Goal: Task Accomplishment & Management: Manage account settings

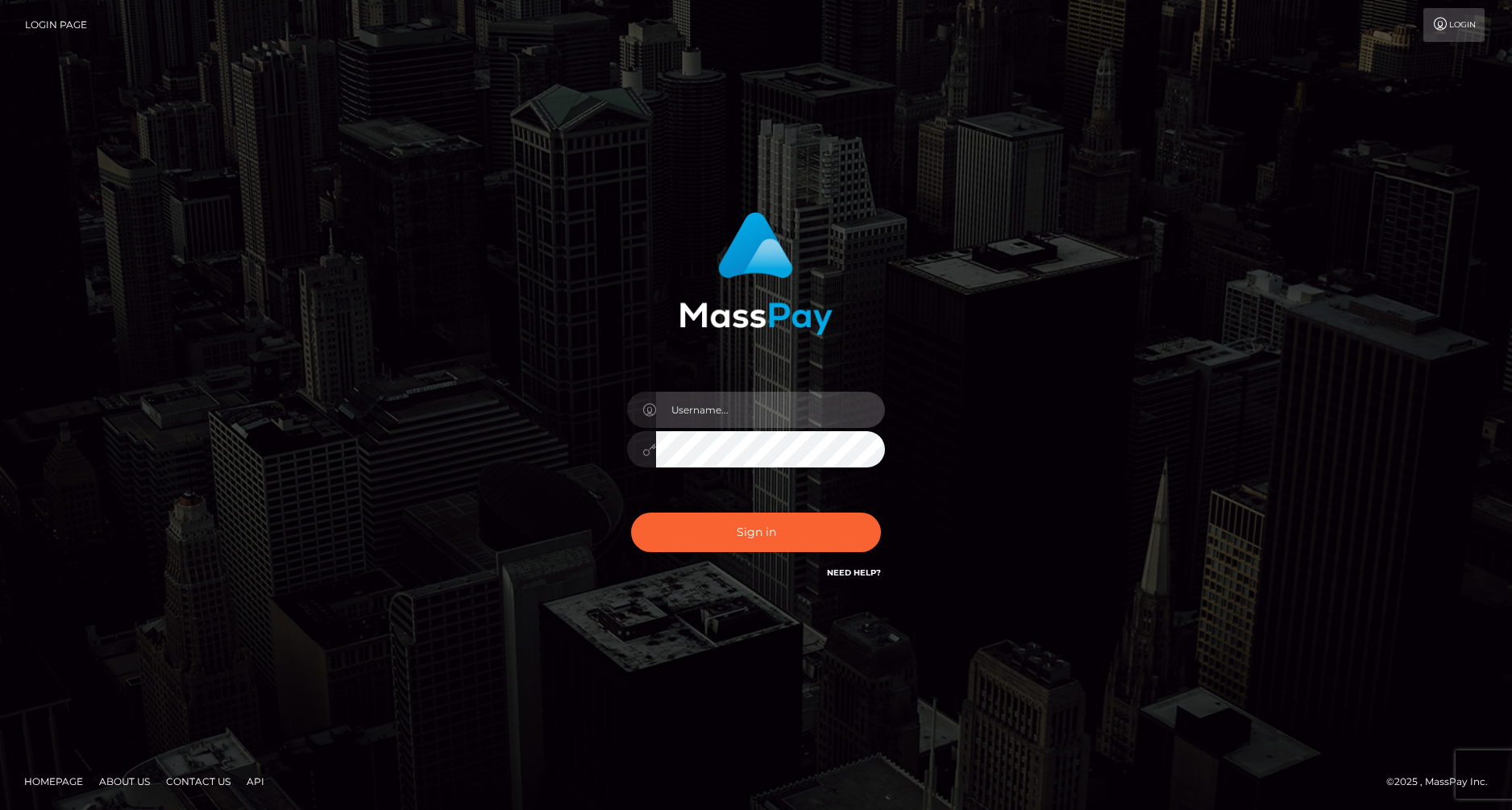
click at [674, 404] on input "text" at bounding box center [770, 409] width 229 height 36
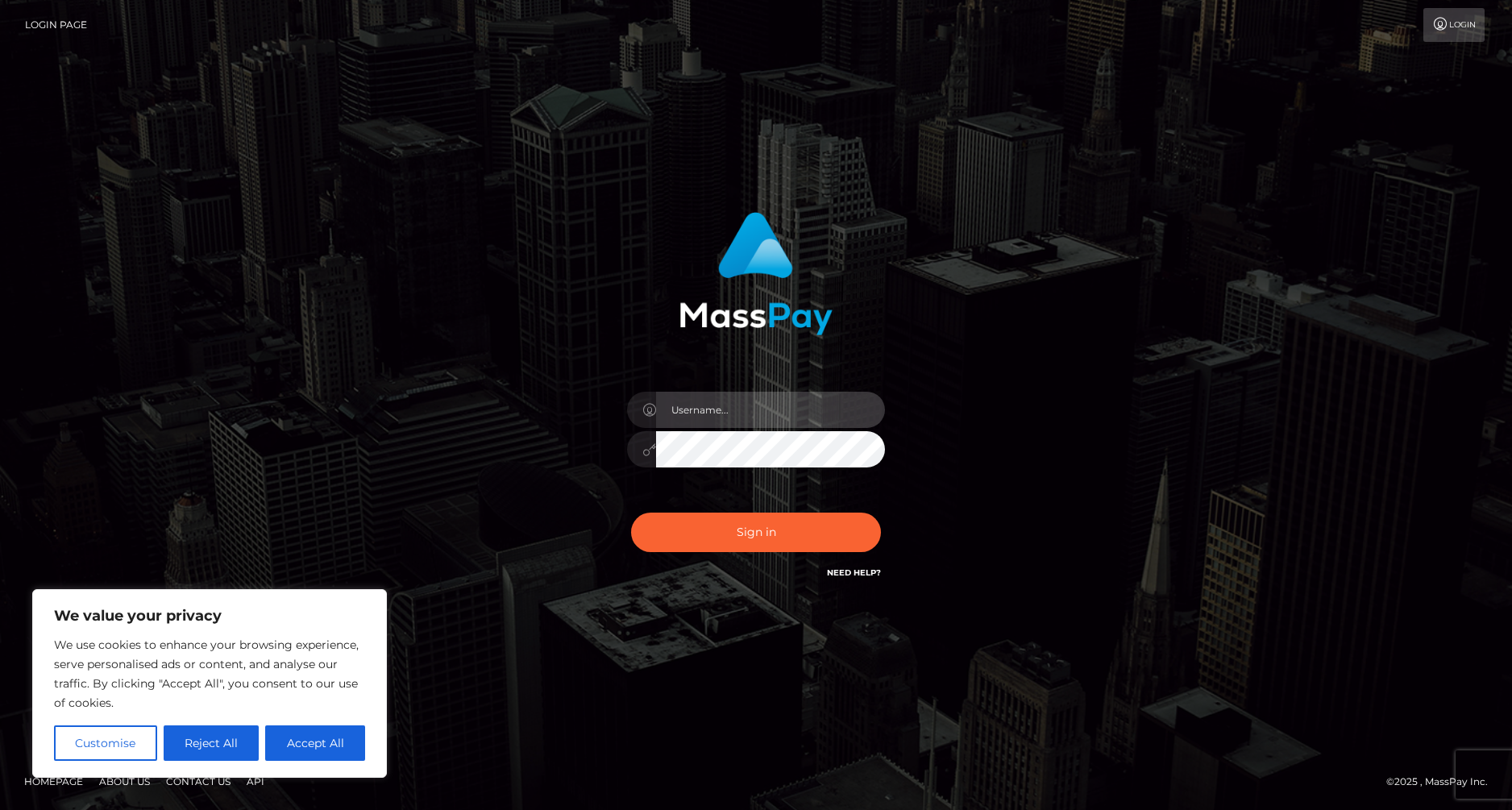
type input "[EMAIL_ADDRESS][DOMAIN_NAME]"
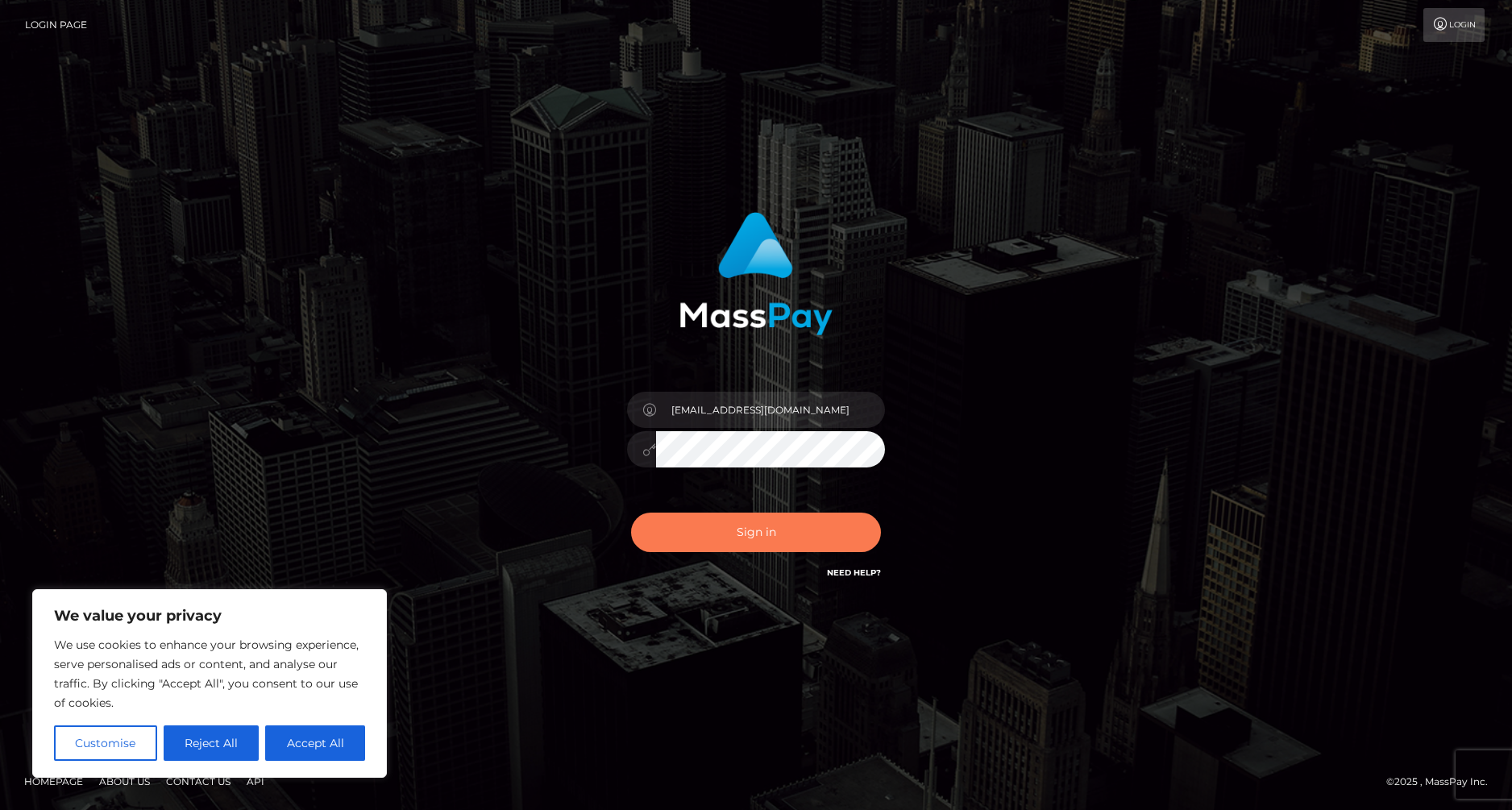
click at [764, 539] on button "Sign in" at bounding box center [756, 532] width 250 height 40
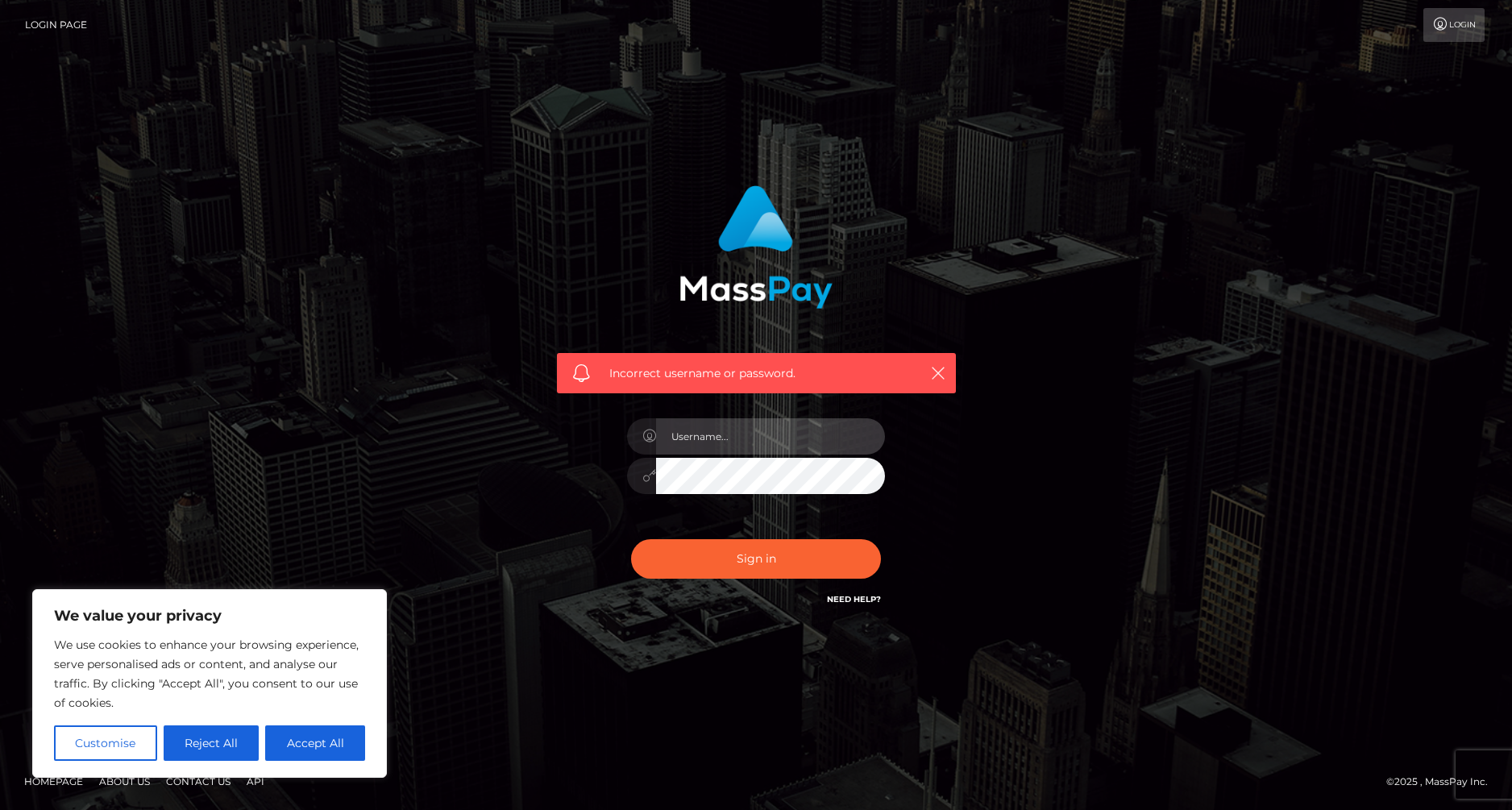
click at [745, 435] on input "text" at bounding box center [770, 436] width 229 height 36
type input "[EMAIL_ADDRESS][DOMAIN_NAME]"
click at [631, 539] on button "Sign in" at bounding box center [756, 558] width 250 height 40
click at [722, 420] on input "text" at bounding box center [770, 436] width 229 height 36
type input "[EMAIL_ADDRESS][DOMAIN_NAME]"
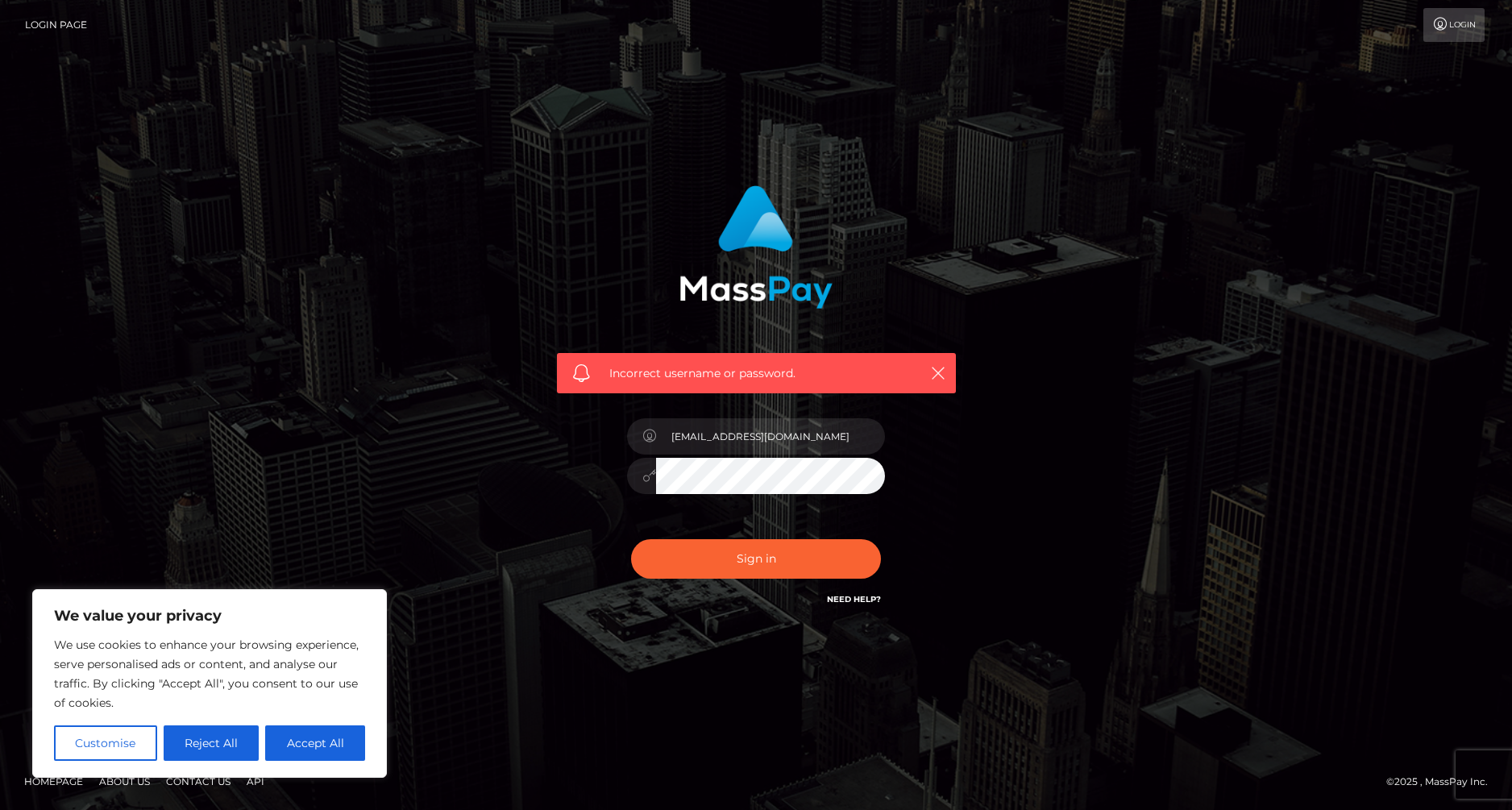
click at [948, 438] on div "Incorrect username or password. strawberrytitsforever@gmail.com" at bounding box center [756, 397] width 423 height 447
drag, startPoint x: 779, startPoint y: 422, endPoint x: 479, endPoint y: 387, distance: 302.0
click at [480, 387] on div "Incorrect username or password. strawberrytitsforever@gmail.com" at bounding box center [756, 404] width 919 height 463
click at [1042, 319] on div "Incorrect username or password." at bounding box center [756, 404] width 919 height 463
click at [745, 441] on input "text" at bounding box center [770, 436] width 229 height 36
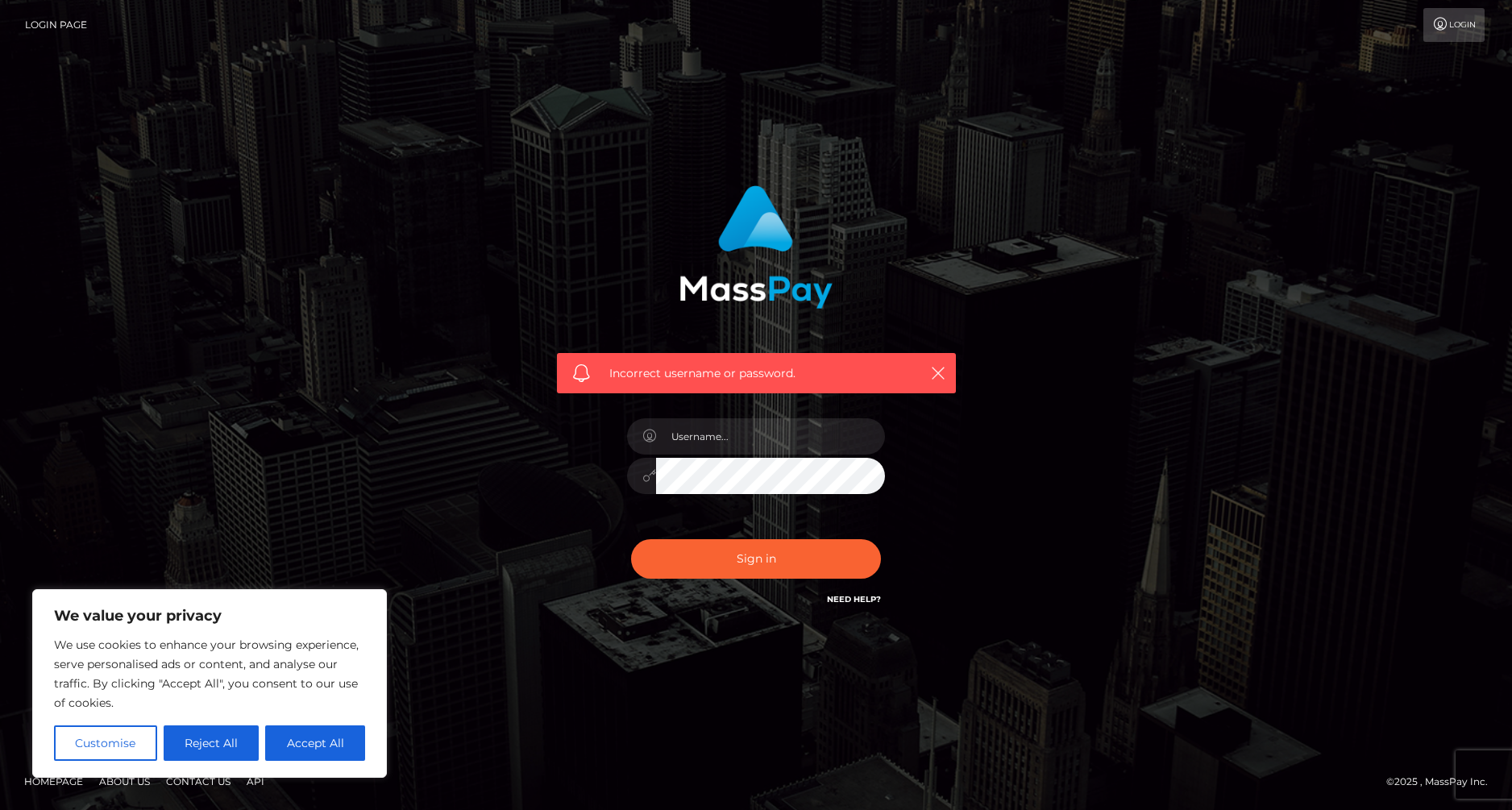
click at [982, 363] on div "Incorrect username or password." at bounding box center [756, 404] width 919 height 463
click at [856, 599] on link "Need Help?" at bounding box center [854, 599] width 54 height 10
click at [848, 601] on link "Need Help?" at bounding box center [854, 599] width 54 height 10
click at [855, 601] on link "Need Help?" at bounding box center [854, 599] width 54 height 10
click at [854, 596] on link "Need Help?" at bounding box center [854, 599] width 54 height 10
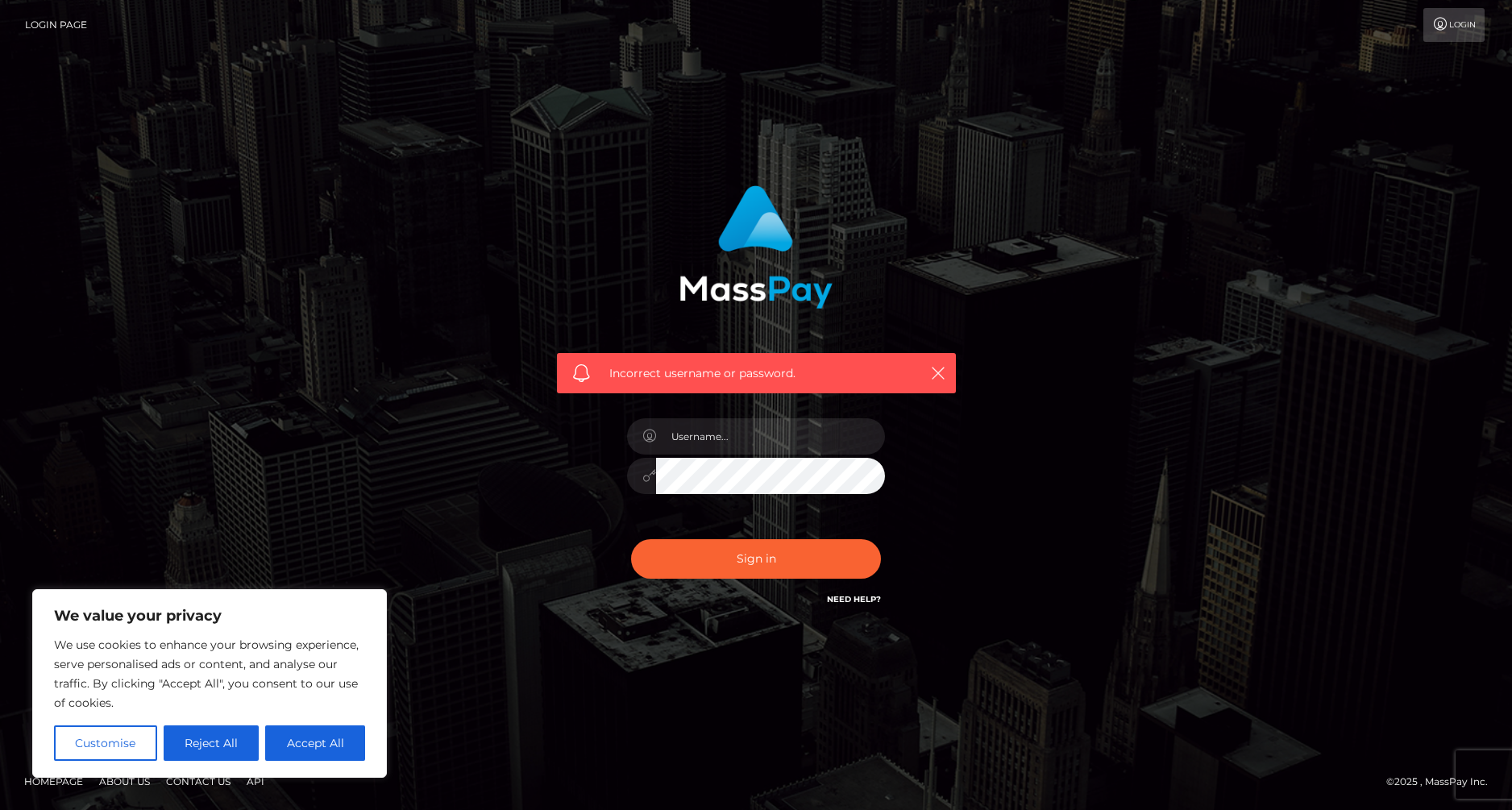
drag, startPoint x: 854, startPoint y: 596, endPoint x: 626, endPoint y: 573, distance: 229.2
click at [852, 596] on link "Need Help?" at bounding box center [854, 599] width 54 height 10
click at [308, 750] on button "Accept All" at bounding box center [315, 743] width 100 height 36
checkbox input "true"
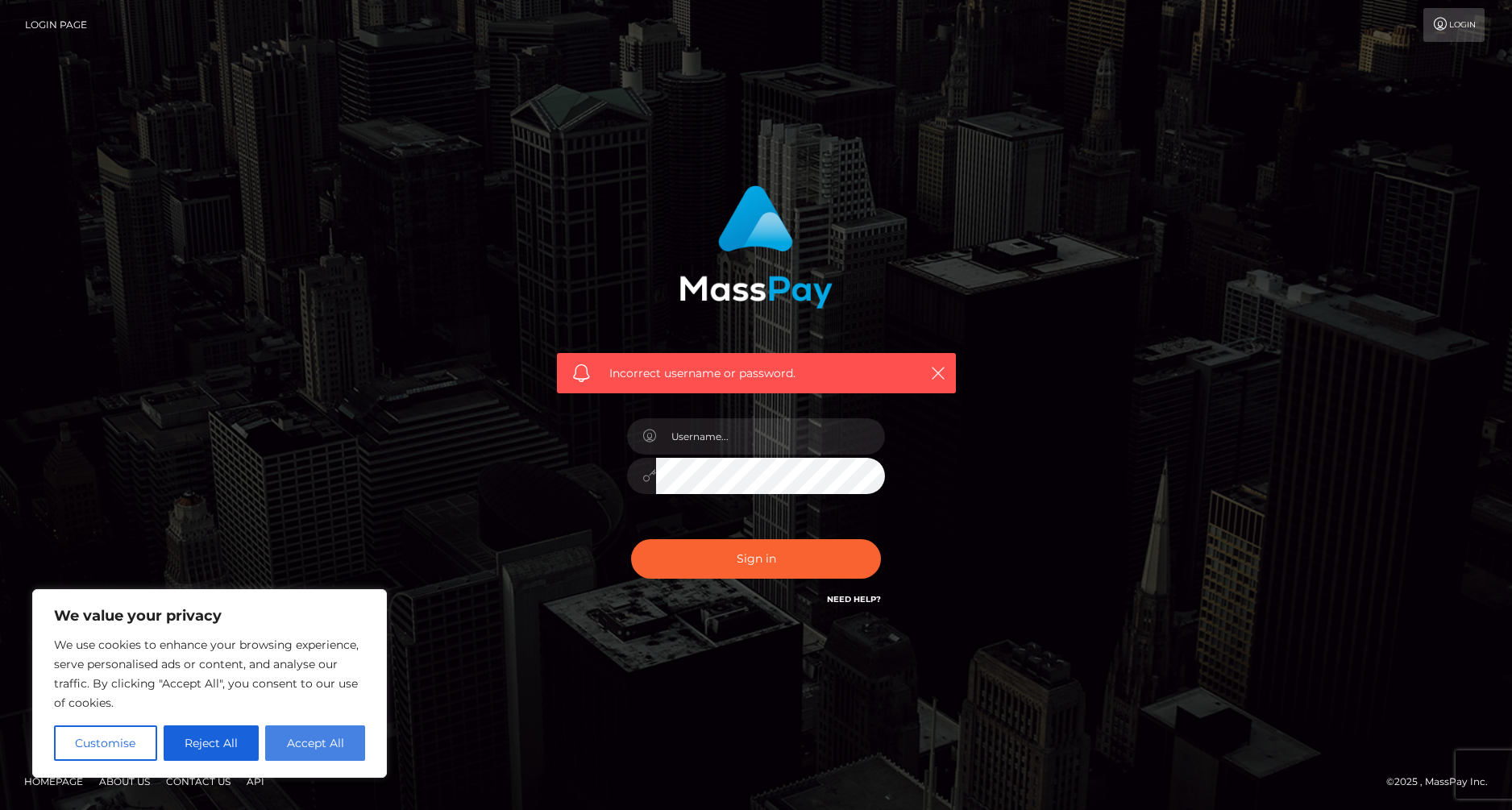
checkbox input "true"
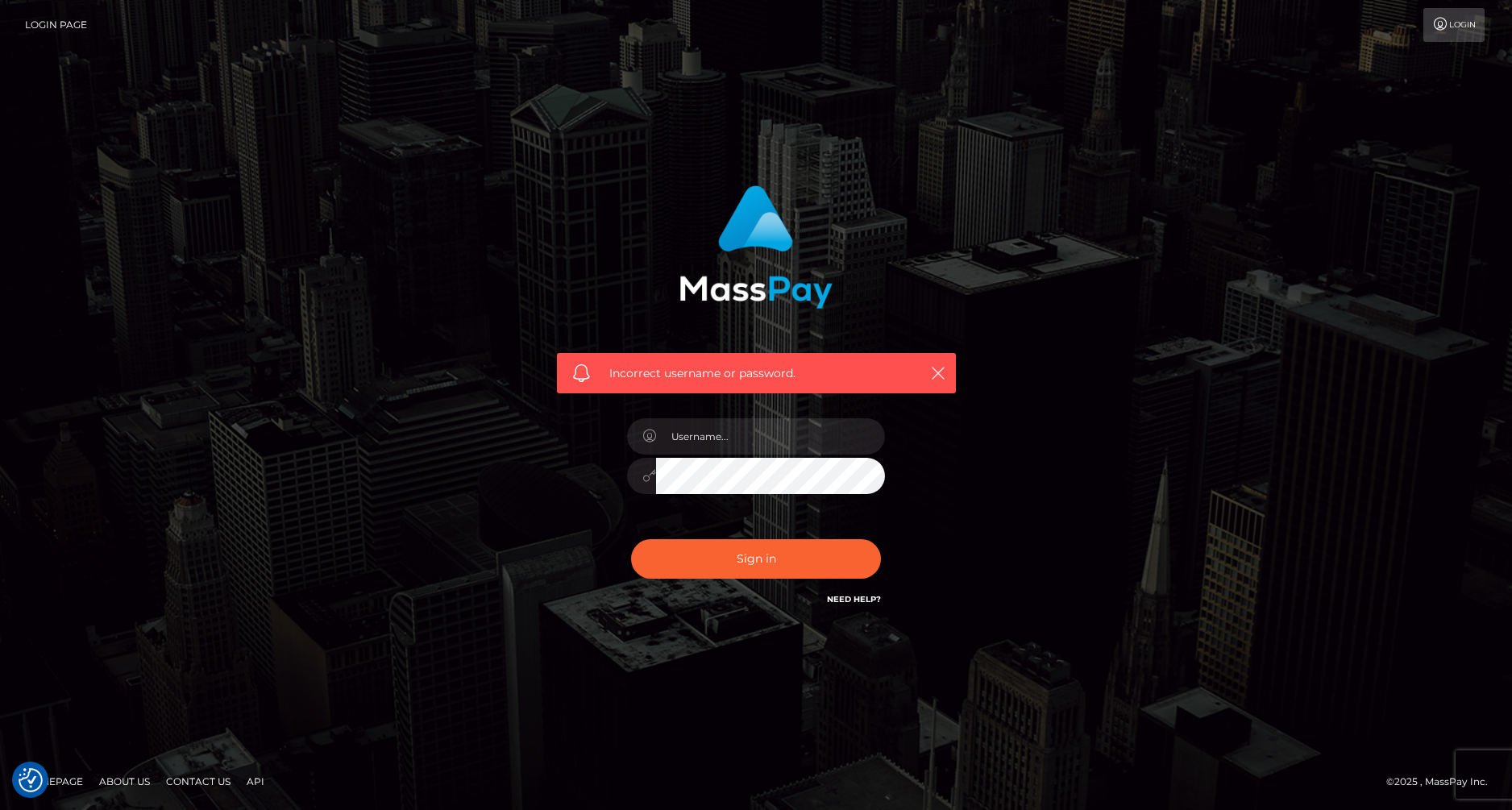
click at [833, 590] on div "Sign in Need Help?" at bounding box center [756, 565] width 282 height 72
click at [836, 598] on link "Need Help?" at bounding box center [854, 599] width 54 height 10
click at [940, 371] on icon "button" at bounding box center [938, 373] width 16 height 16
click at [715, 430] on input "text" at bounding box center [770, 436] width 229 height 36
type input "strawberrytitsforever@gmail.com"
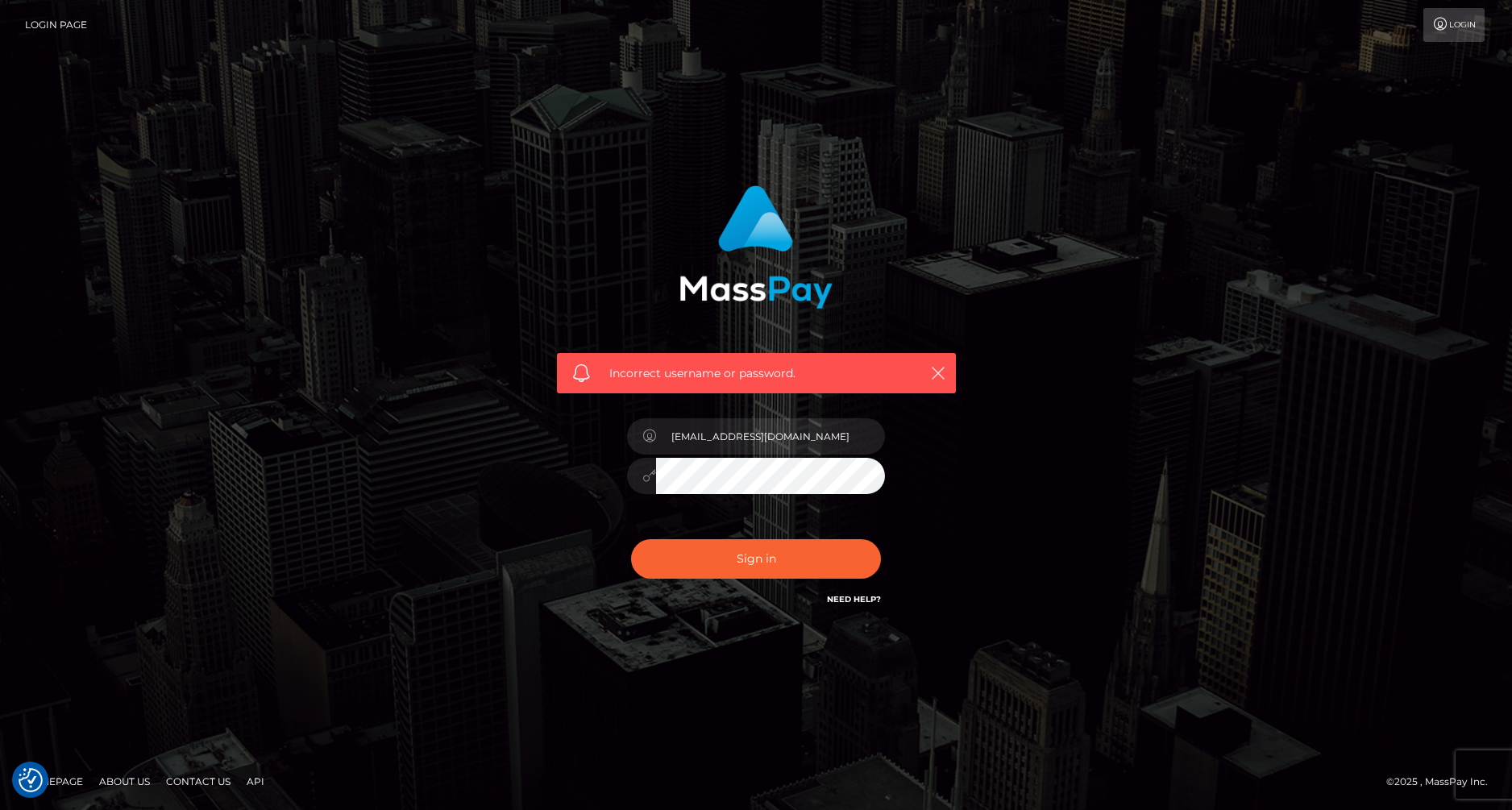
click at [1447, 16] on link "Login" at bounding box center [1454, 25] width 61 height 34
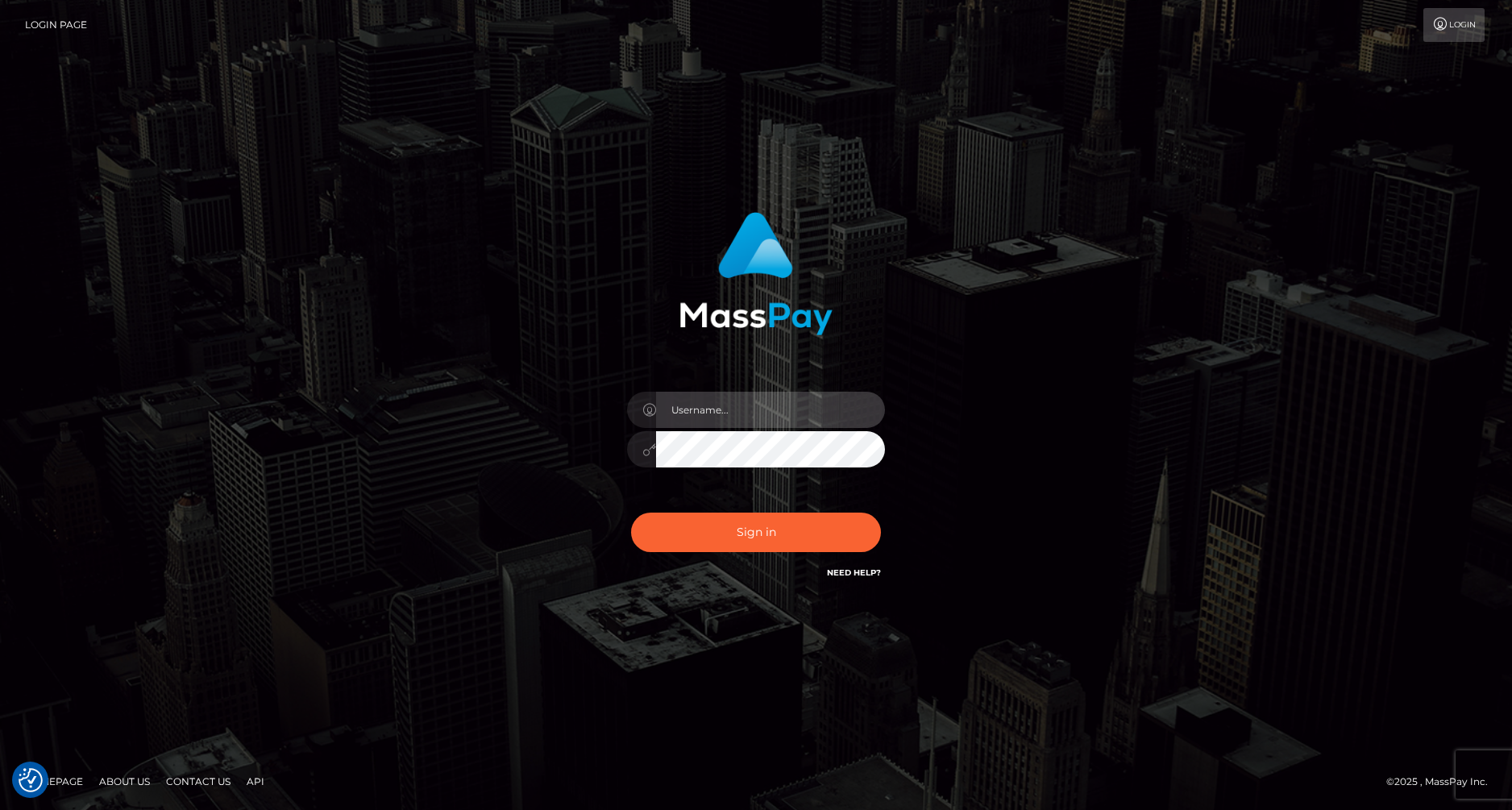
click at [707, 420] on input "text" at bounding box center [770, 409] width 229 height 36
drag, startPoint x: 922, startPoint y: 344, endPoint x: 912, endPoint y: 348, distance: 10.8
click at [921, 345] on div "Sign in" at bounding box center [756, 397] width 423 height 394
drag, startPoint x: 723, startPoint y: 408, endPoint x: 742, endPoint y: 419, distance: 22.0
click at [723, 408] on input "text" at bounding box center [770, 409] width 229 height 36
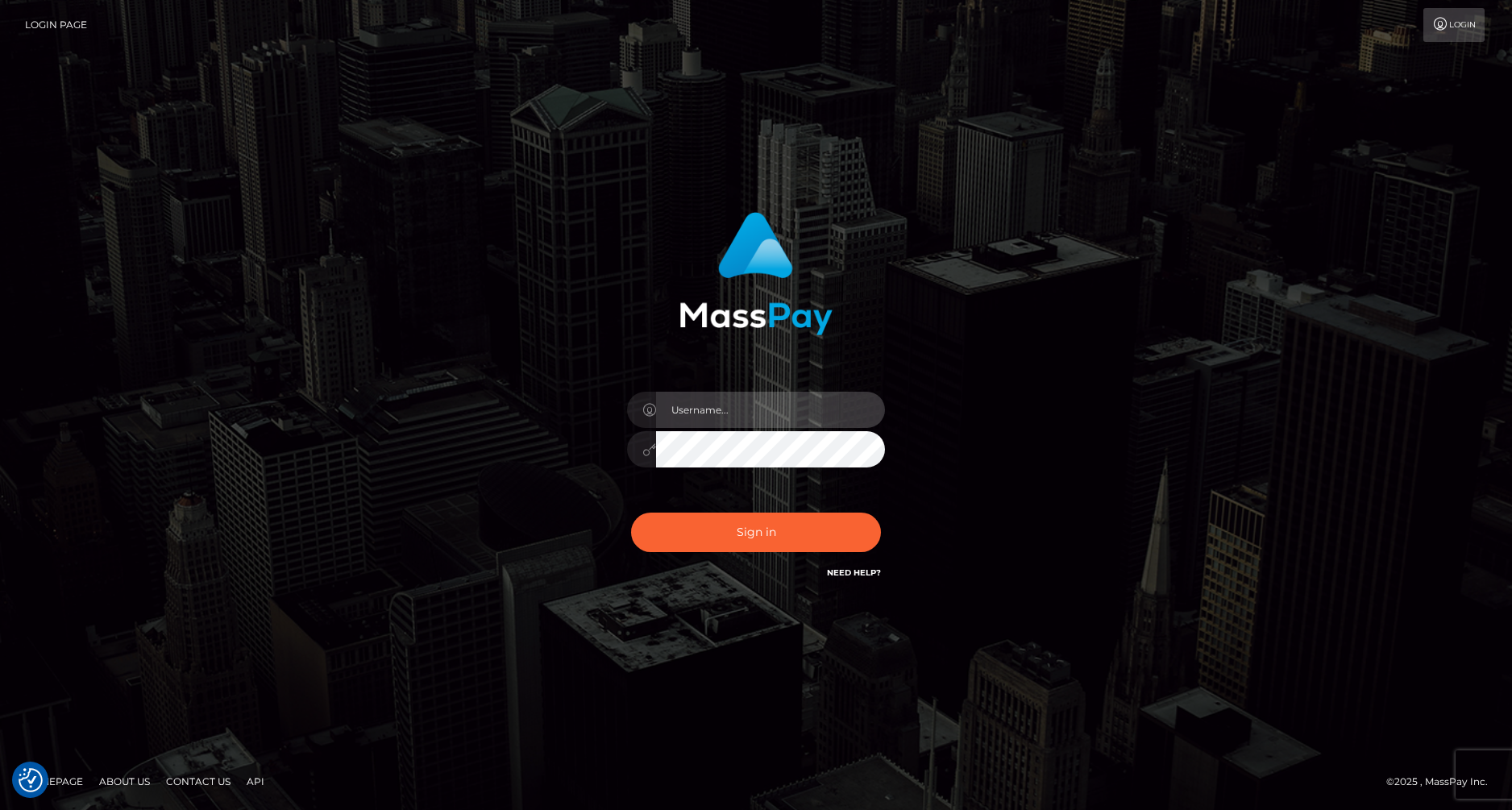
type input "[EMAIL_ADDRESS][DOMAIN_NAME]"
click at [631, 513] on button "Sign in" at bounding box center [756, 532] width 250 height 40
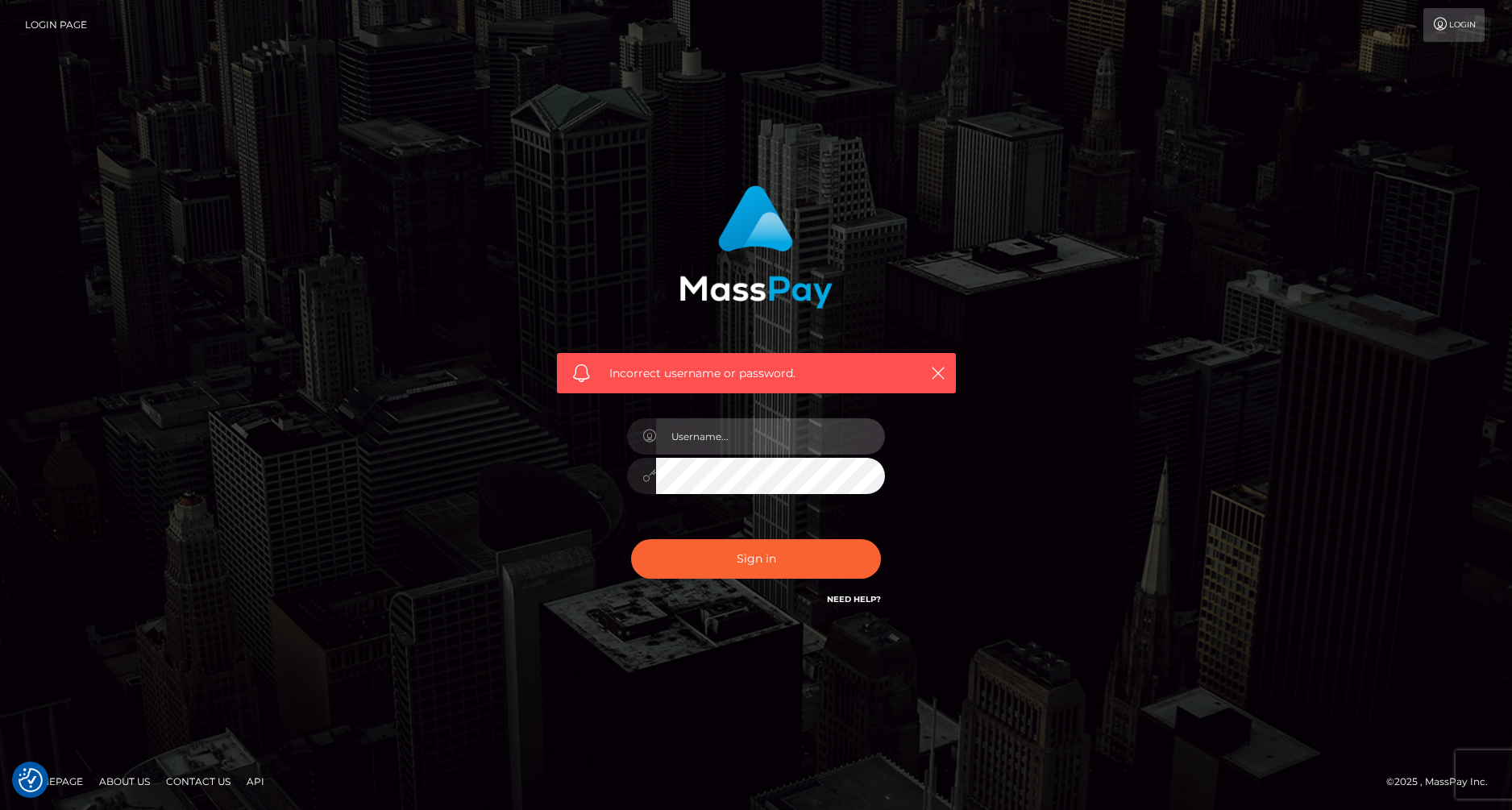
click at [783, 436] on input "text" at bounding box center [770, 436] width 229 height 36
type input "[EMAIL_ADDRESS][DOMAIN_NAME]"
click at [631, 539] on button "Sign in" at bounding box center [756, 558] width 250 height 40
click at [709, 436] on input "text" at bounding box center [770, 436] width 229 height 36
type input "[EMAIL_ADDRESS][DOMAIN_NAME]"
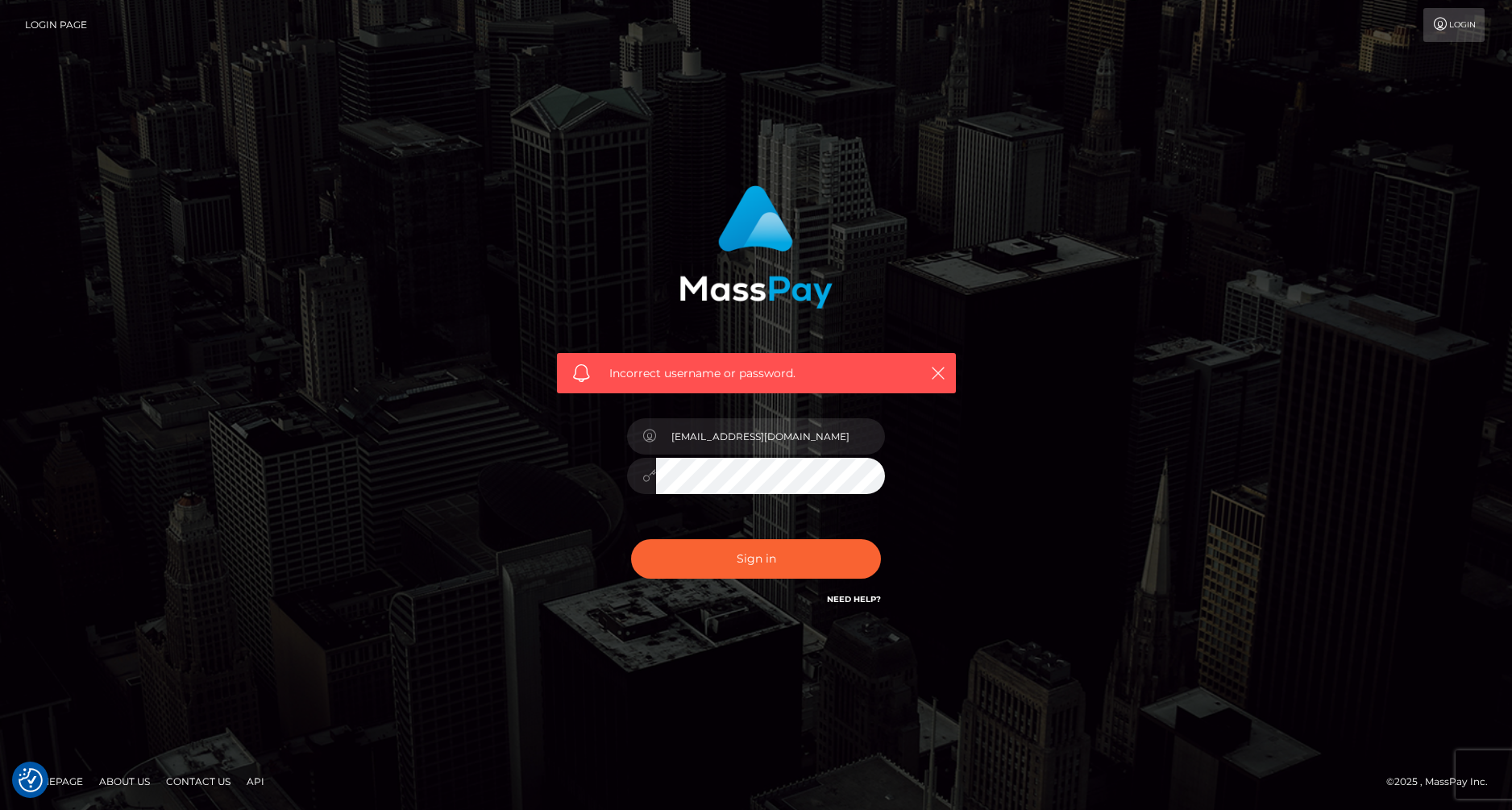
click at [631, 539] on button "Sign in" at bounding box center [756, 558] width 250 height 40
click at [731, 452] on input "text" at bounding box center [770, 436] width 229 height 36
type input "[EMAIL_ADDRESS][DOMAIN_NAME]"
click at [631, 539] on button "Sign in" at bounding box center [756, 558] width 250 height 40
click at [748, 453] on input "text" at bounding box center [770, 436] width 229 height 36
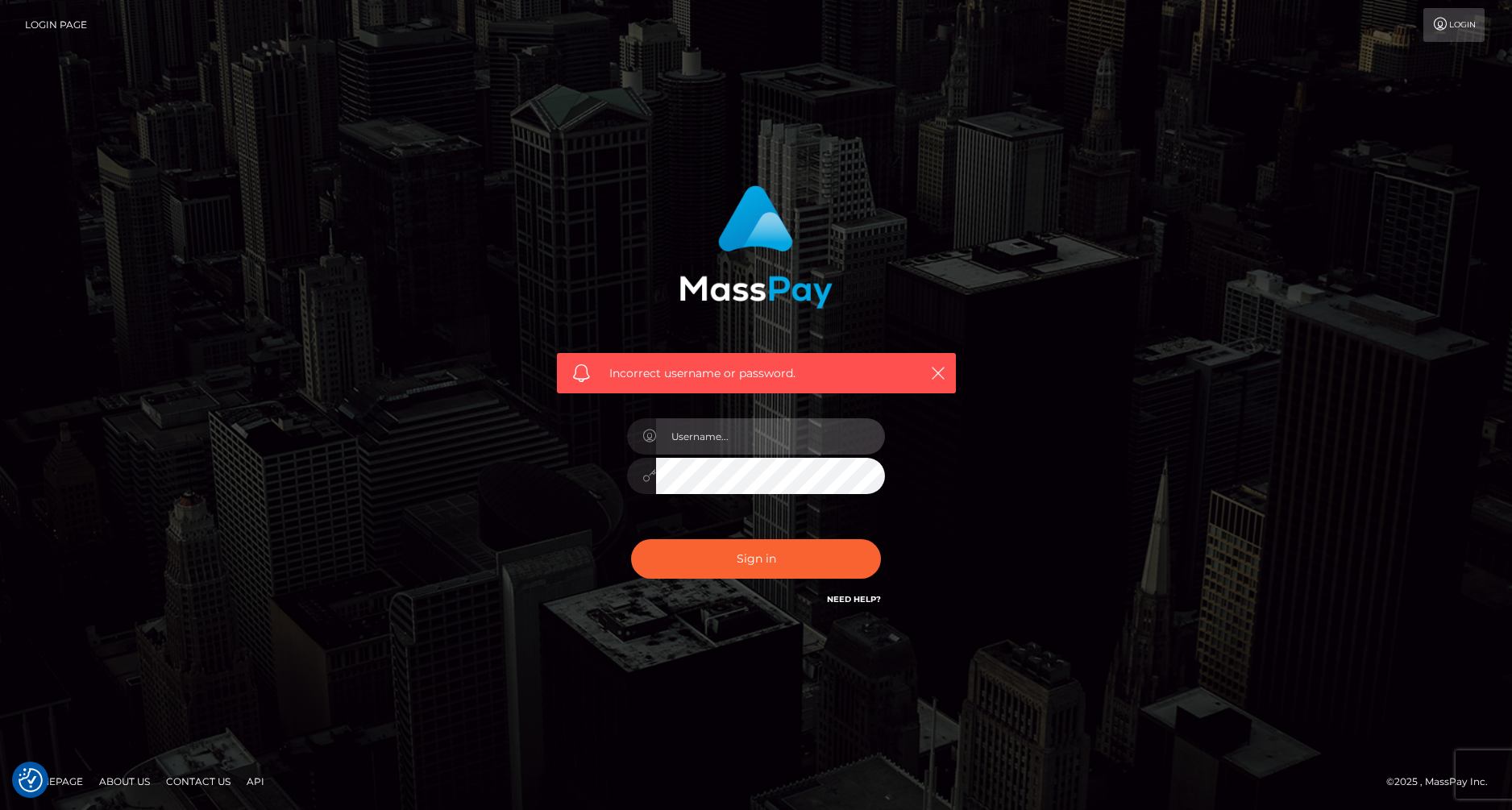
type input "[EMAIL_ADDRESS][DOMAIN_NAME]"
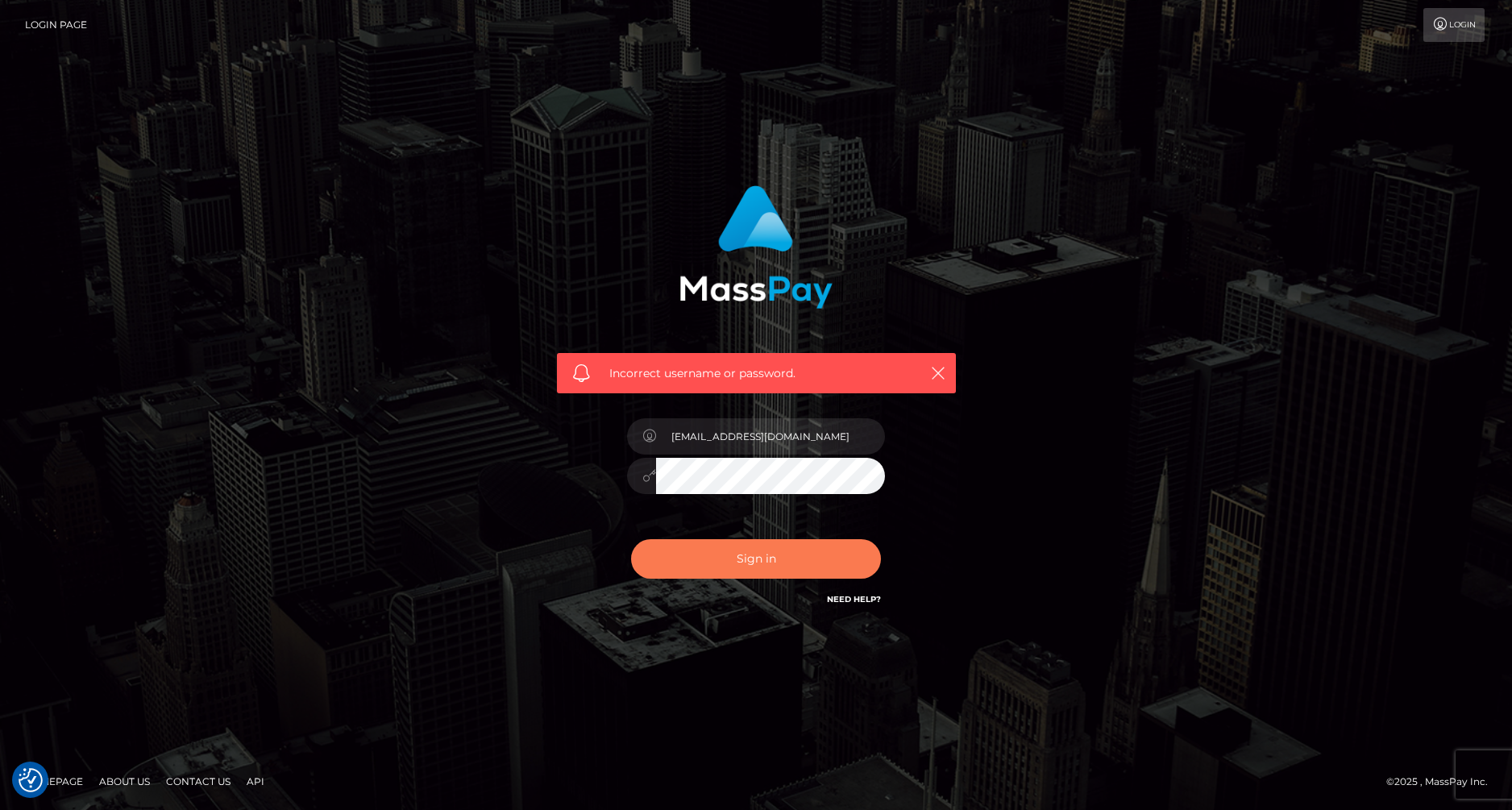
click at [770, 566] on button "Sign in" at bounding box center [756, 558] width 250 height 40
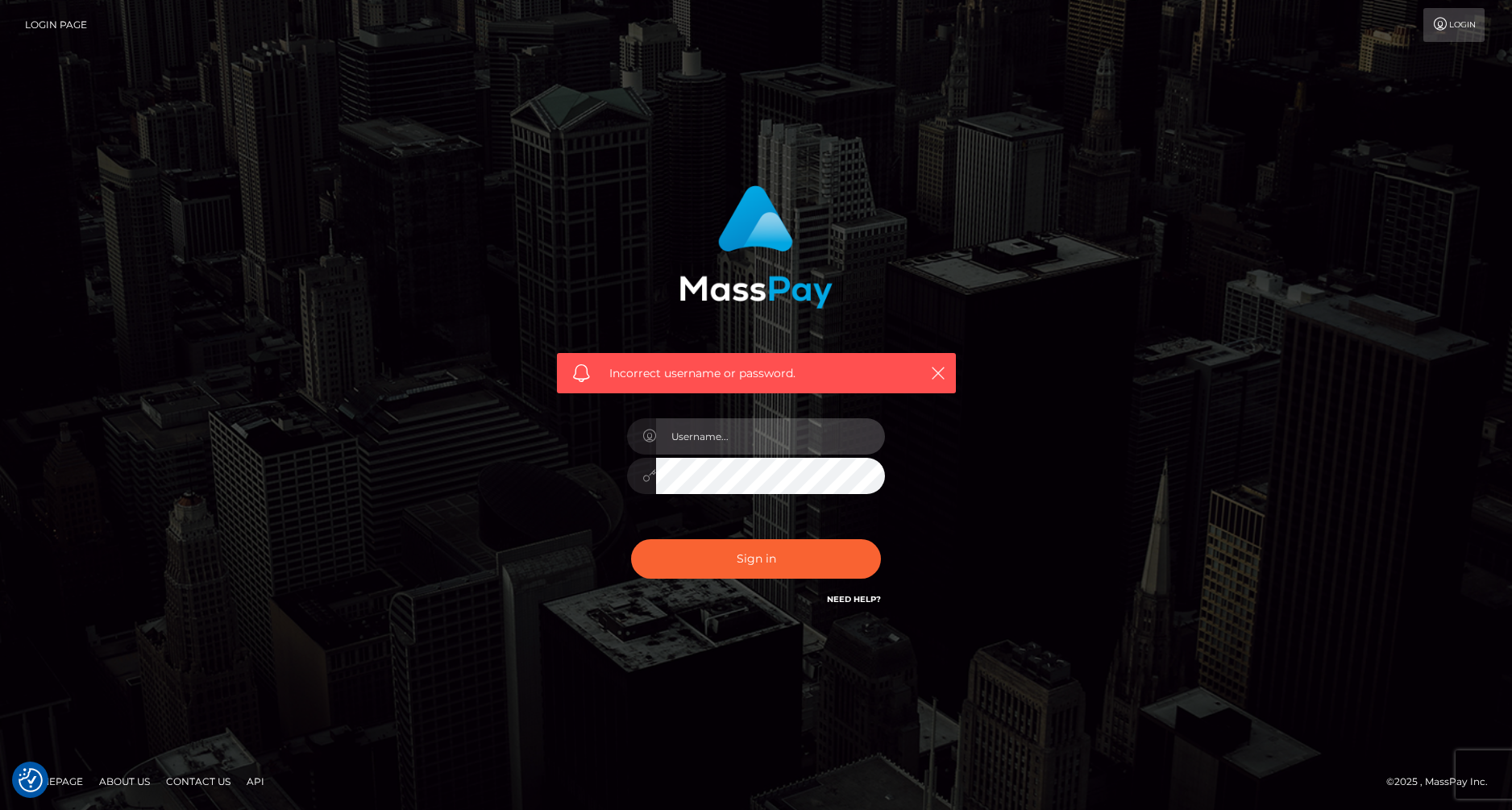
click at [720, 434] on input "text" at bounding box center [770, 436] width 229 height 36
type input "[EMAIL_ADDRESS][DOMAIN_NAME]"
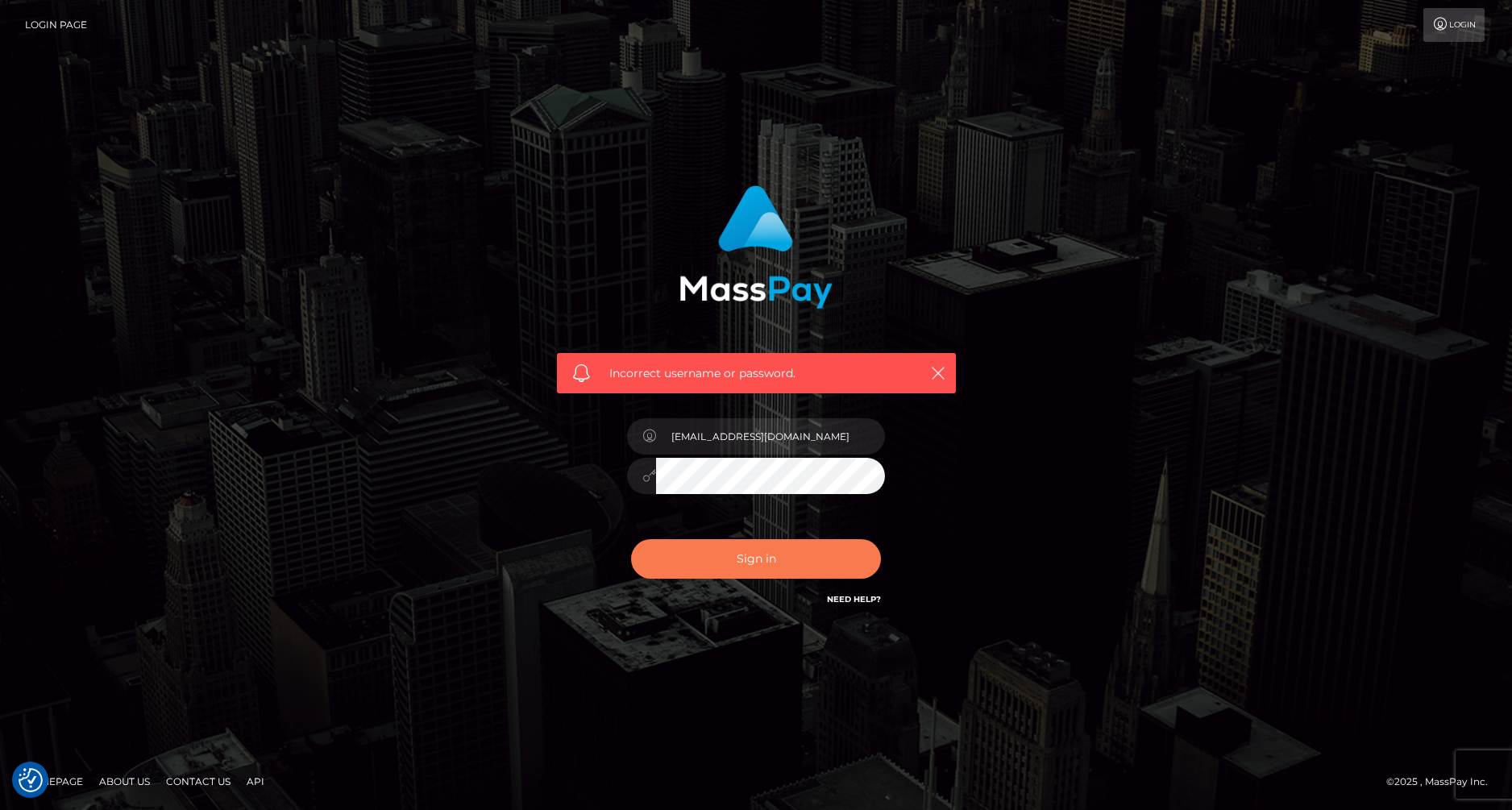
click at [773, 545] on button "Sign in" at bounding box center [756, 558] width 250 height 40
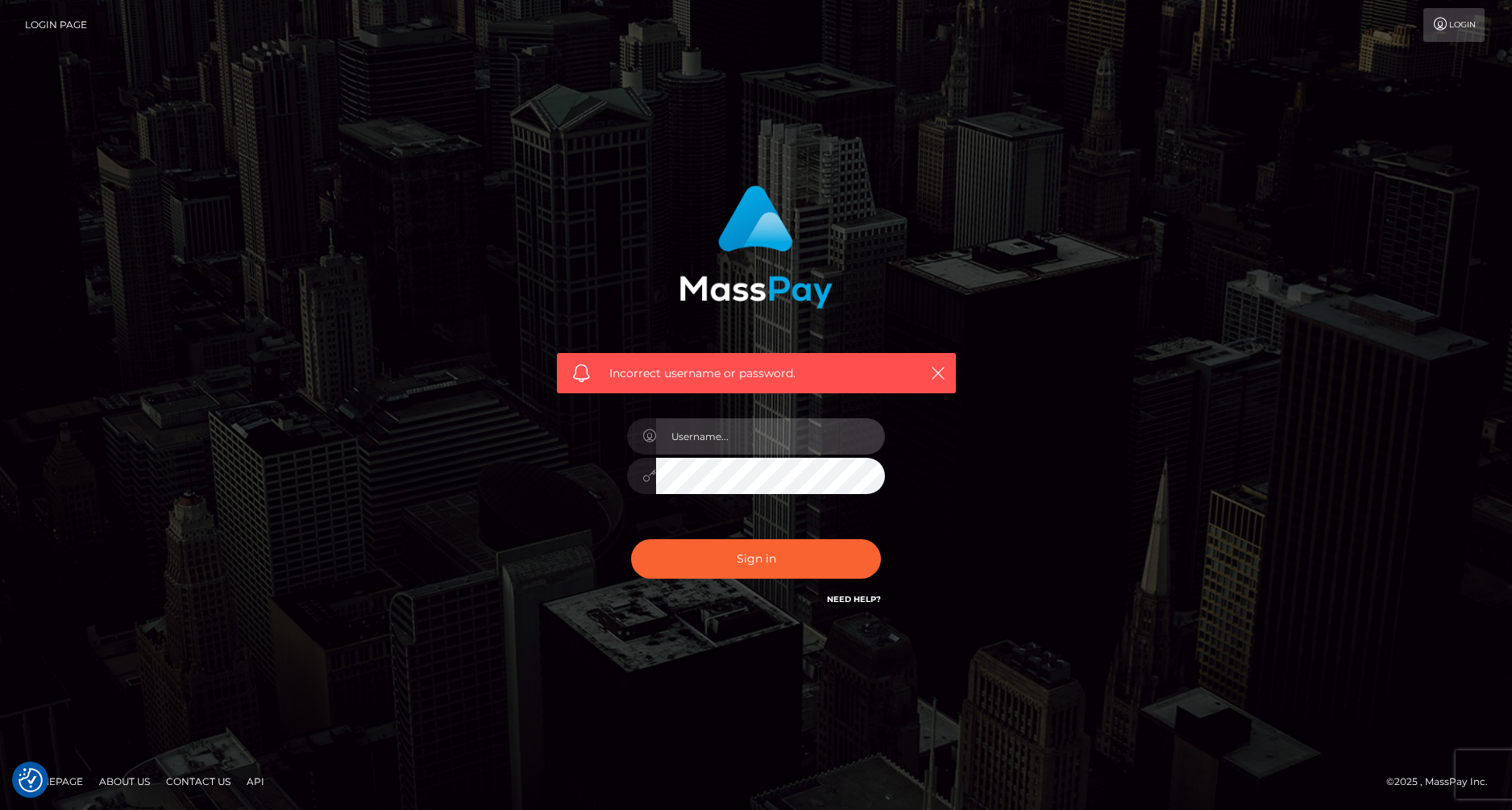
click at [737, 449] on input "text" at bounding box center [770, 436] width 229 height 36
type input "straawberry4"
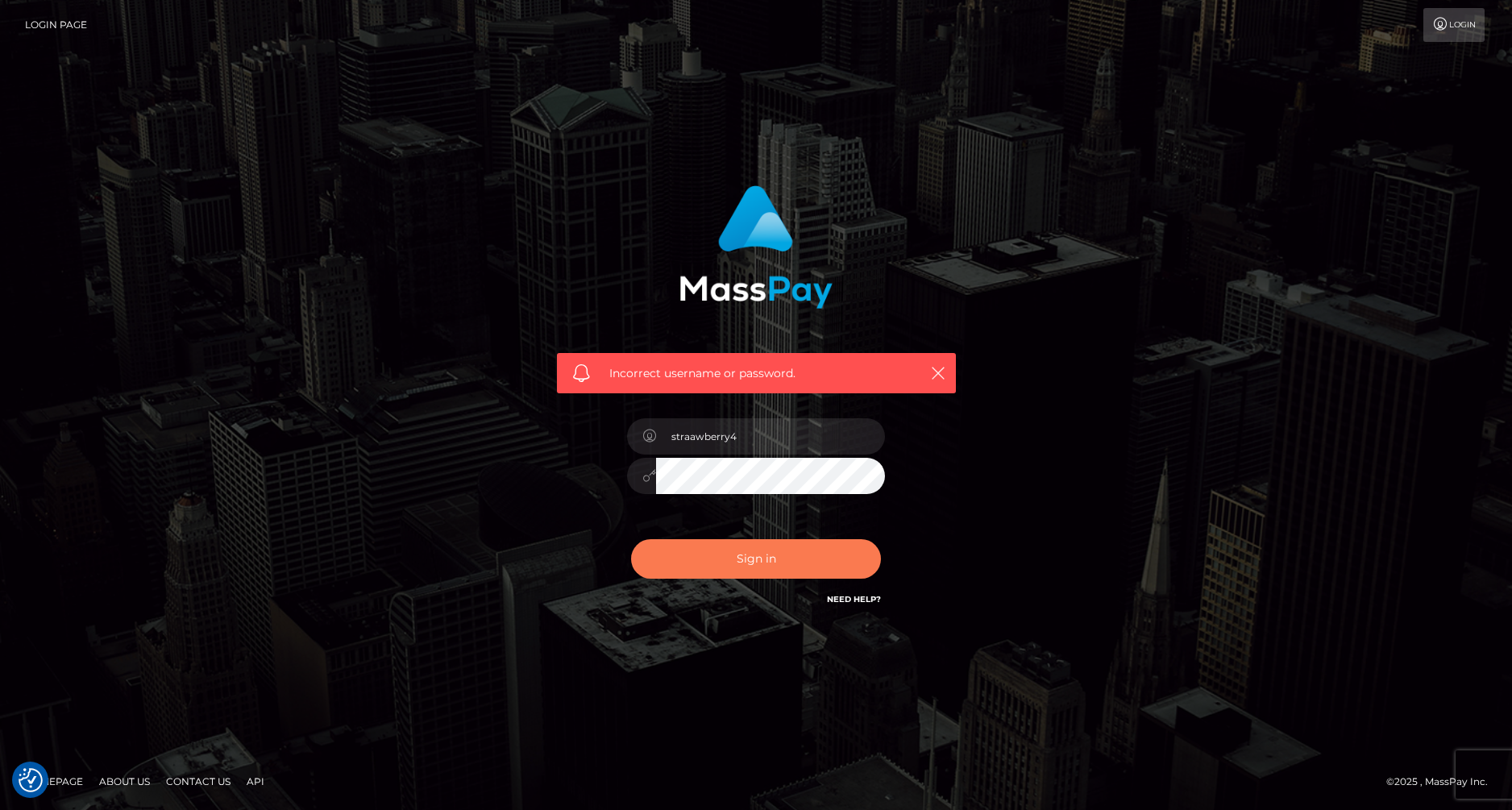
click at [762, 560] on button "Sign in" at bounding box center [756, 558] width 250 height 40
click at [868, 599] on link "Need Help?" at bounding box center [854, 599] width 54 height 10
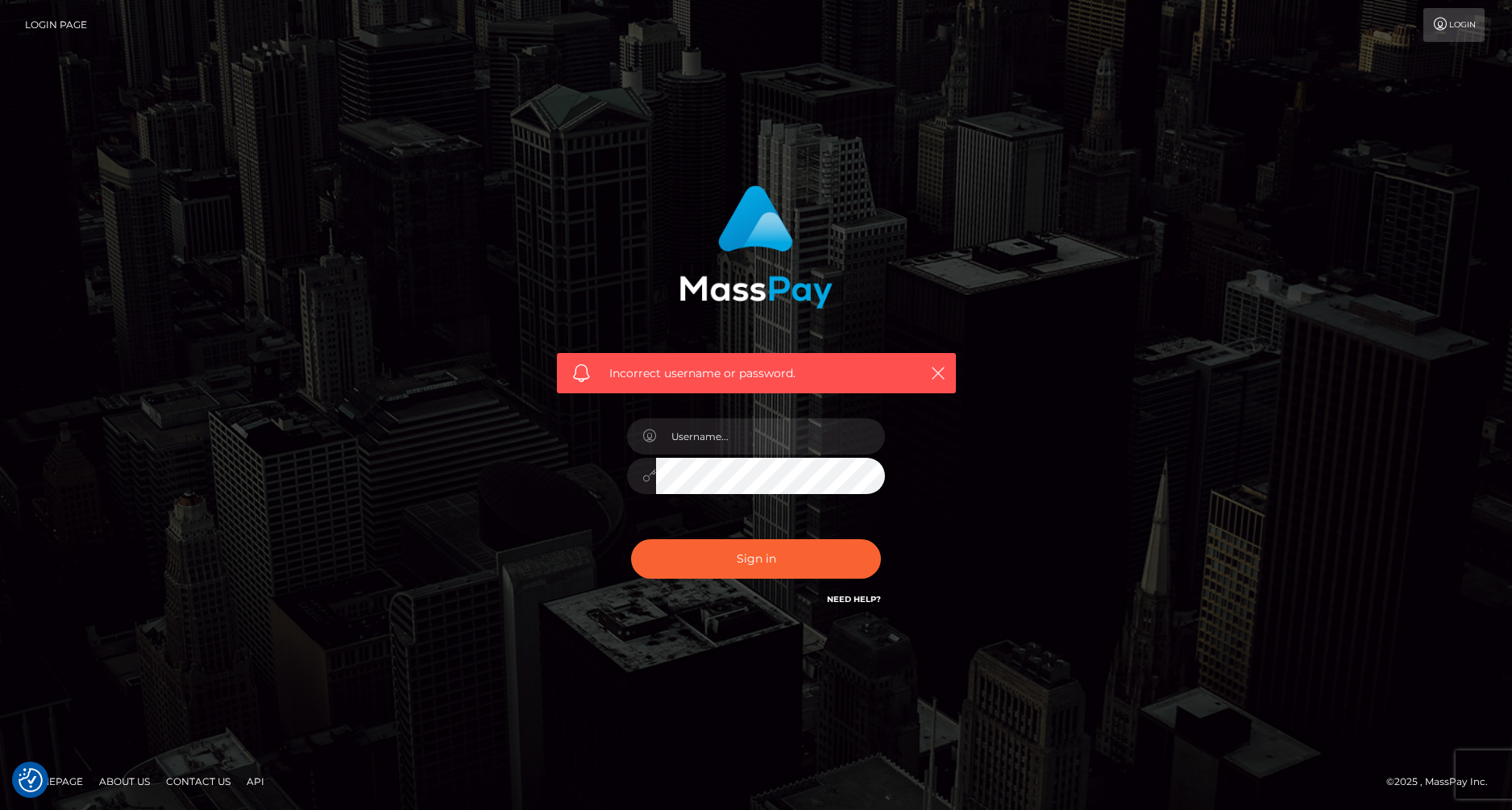
drag, startPoint x: 868, startPoint y: 599, endPoint x: 1127, endPoint y: 360, distance: 352.4
click at [875, 591] on h6 "Need Help?" at bounding box center [854, 598] width 54 height 14
click at [1458, 25] on link "Login" at bounding box center [1454, 25] width 61 height 34
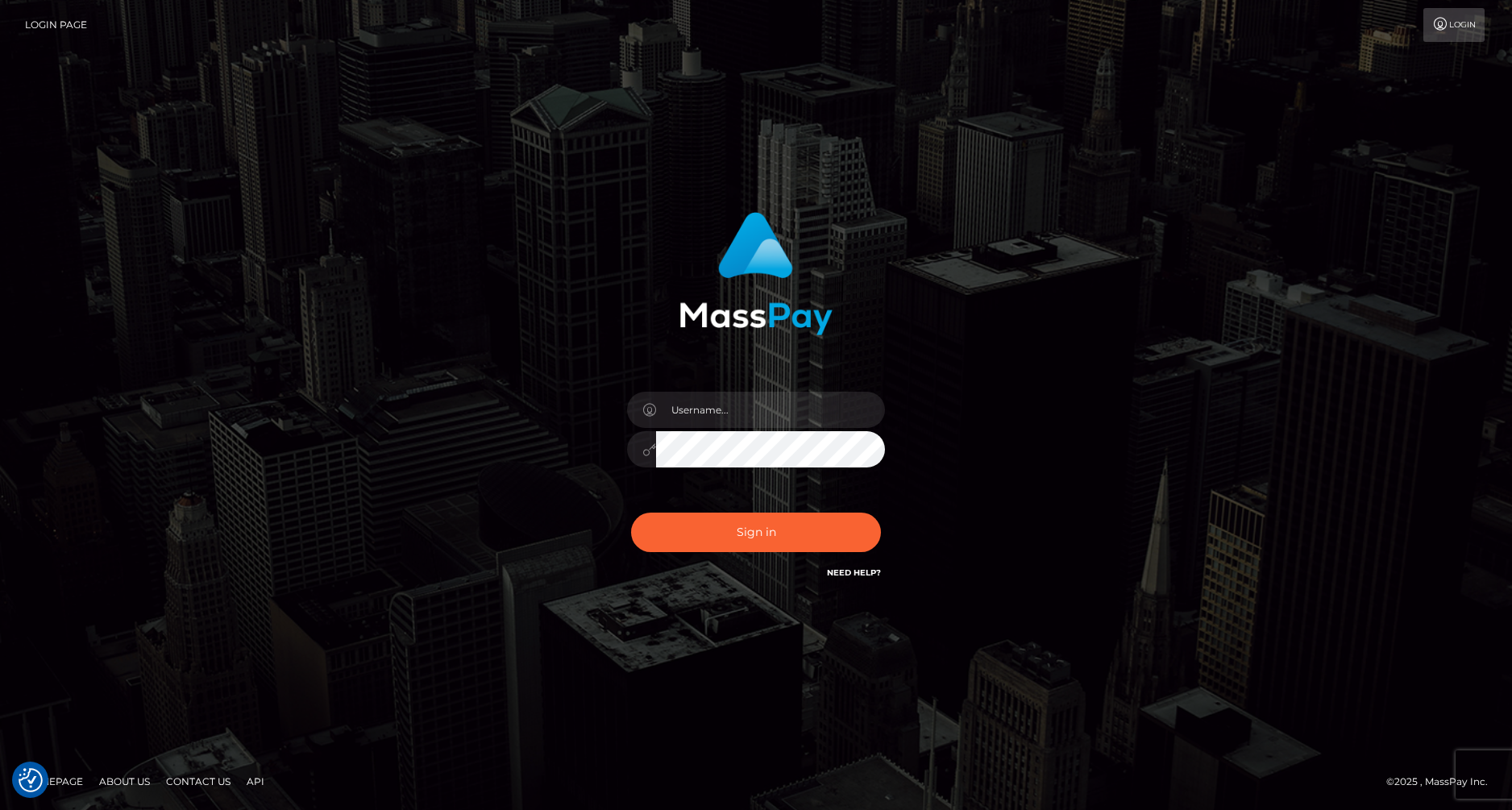
click at [1454, 295] on div "Sign in" at bounding box center [756, 404] width 1512 height 652
click at [726, 418] on input "text" at bounding box center [770, 409] width 229 height 36
paste input "straberrytitsforever@gmail.com"
type input "straberrytitsforever@gmail.com"
click at [758, 533] on button "Sign in" at bounding box center [756, 532] width 250 height 40
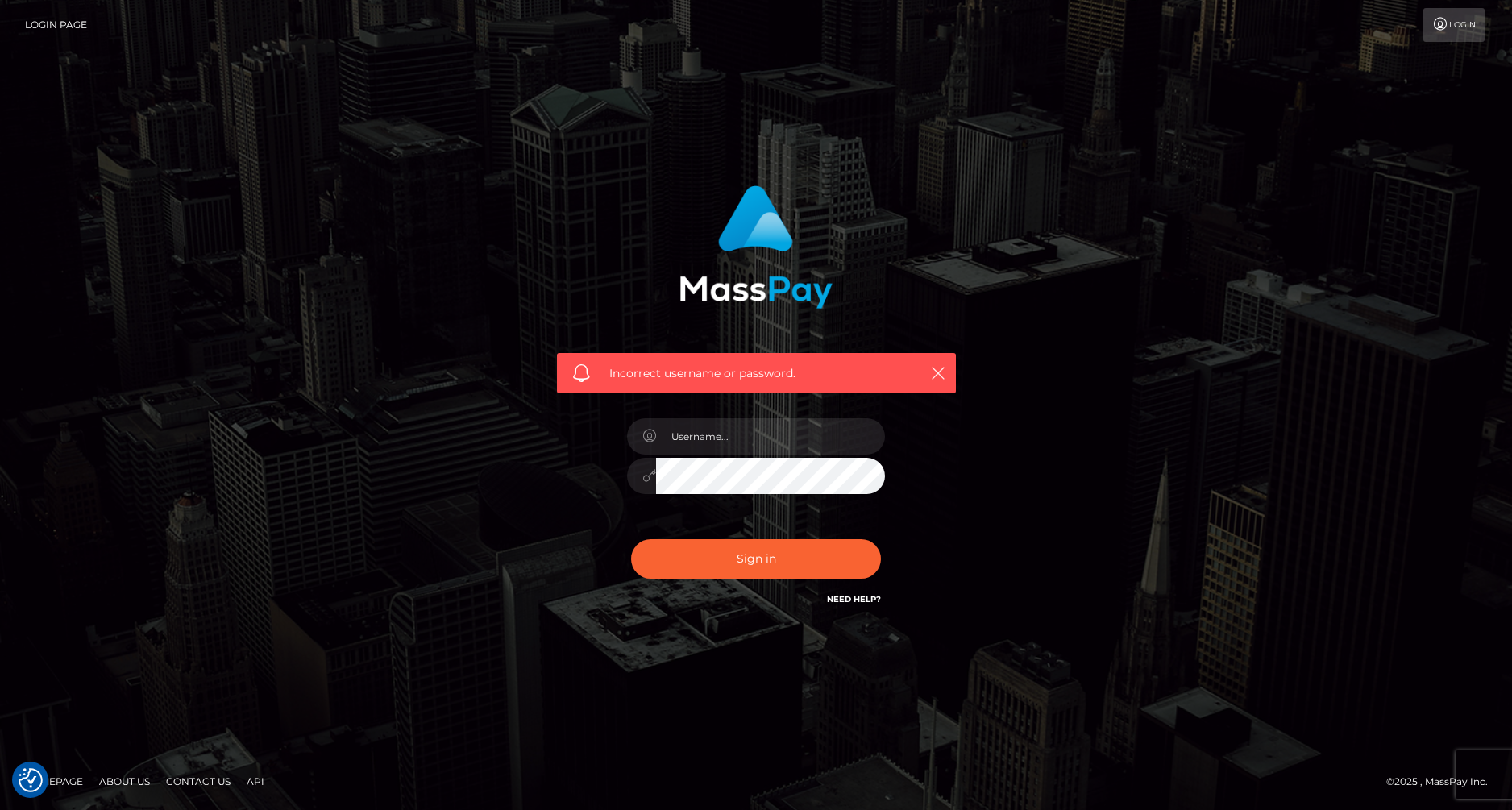
click at [714, 414] on div at bounding box center [756, 468] width 282 height 124
click at [720, 434] on input "text" at bounding box center [770, 436] width 229 height 36
type input "straawberry4"
click at [765, 552] on button "Sign in" at bounding box center [756, 558] width 250 height 40
drag, startPoint x: 0, startPoint y: 0, endPoint x: 752, endPoint y: 436, distance: 869.3
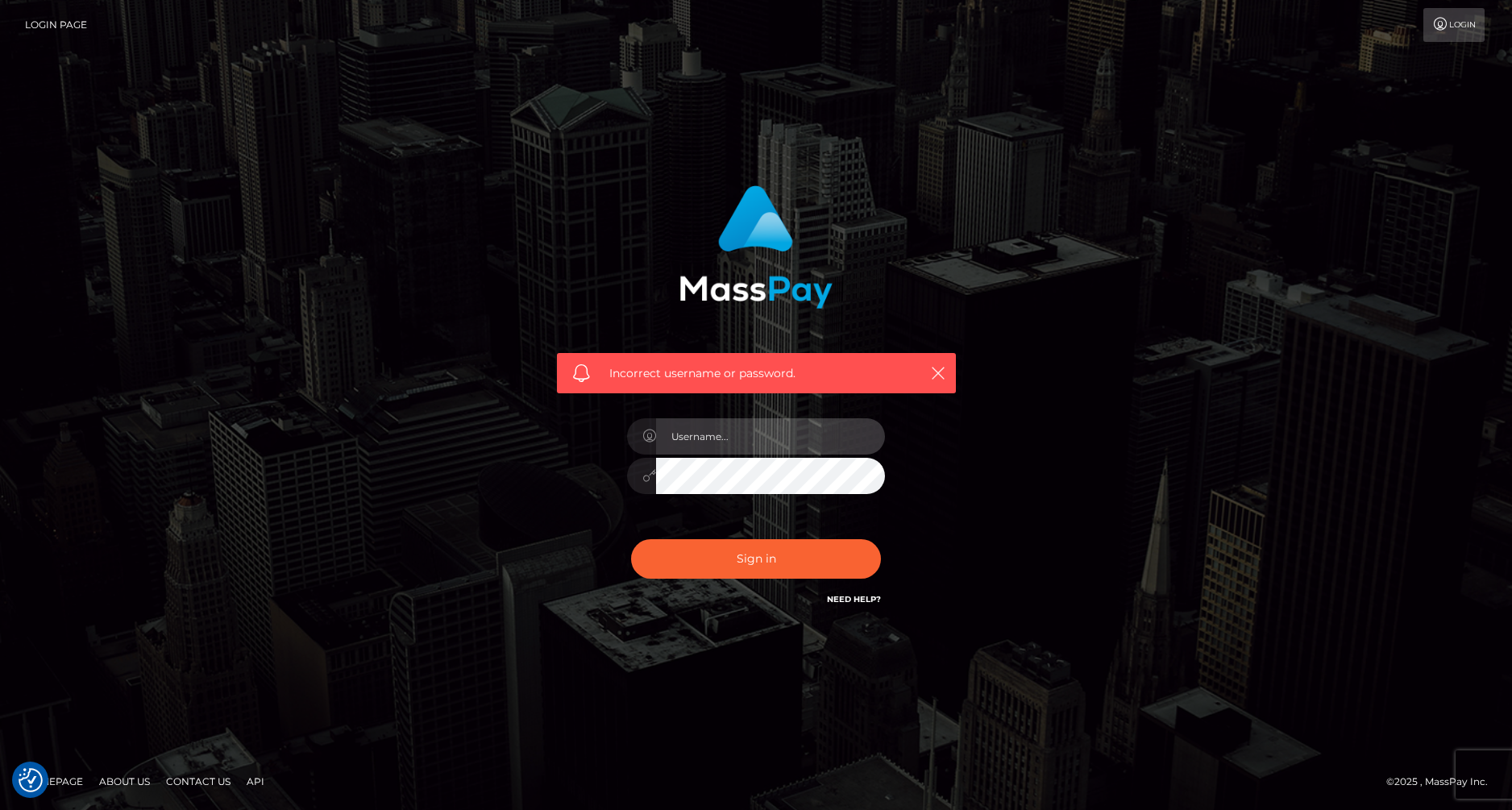
click at [752, 436] on input "text" at bounding box center [770, 436] width 229 height 36
drag, startPoint x: 1029, startPoint y: 567, endPoint x: 932, endPoint y: 583, distance: 98.3
click at [1027, 567] on div "Incorrect username or password." at bounding box center [756, 404] width 919 height 463
click at [867, 596] on link "Need Help?" at bounding box center [854, 599] width 54 height 10
click at [859, 599] on link "Need Help?" at bounding box center [854, 599] width 54 height 10
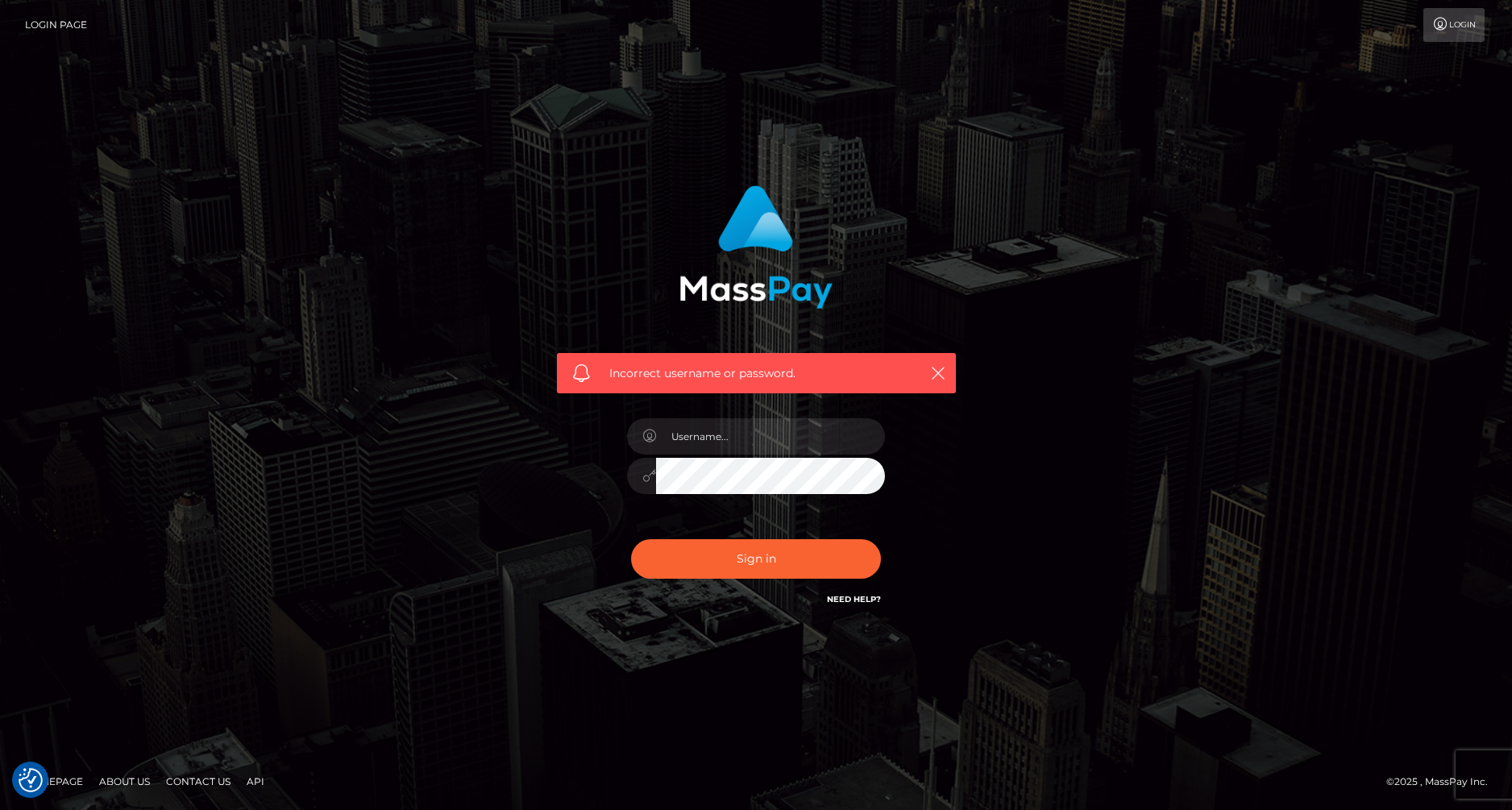
click at [859, 599] on link "Need Help?" at bounding box center [854, 599] width 54 height 10
click at [859, 599] on link "Need Help?" at bounding box center [854, 599] width 54 height 10
click at [864, 596] on link "Need Help?" at bounding box center [854, 599] width 54 height 10
click at [864, 596] on link "Need Help?" at bounding box center [854, 599] width 54 height 10
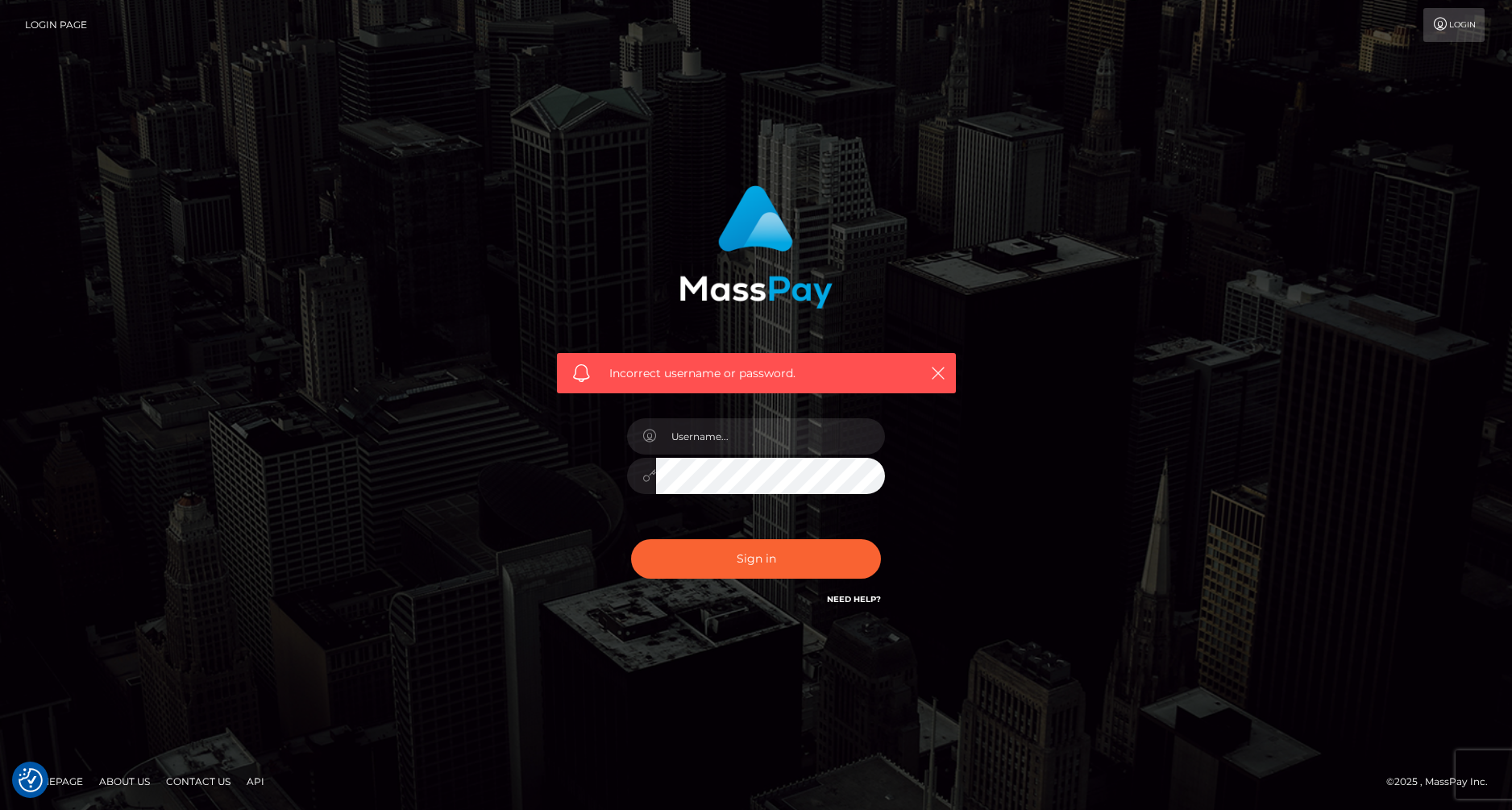
click at [864, 596] on link "Need Help?" at bounding box center [854, 599] width 54 height 10
click at [864, 596] on link "Need Help?" at bounding box center [854, 599] width 54 height 10
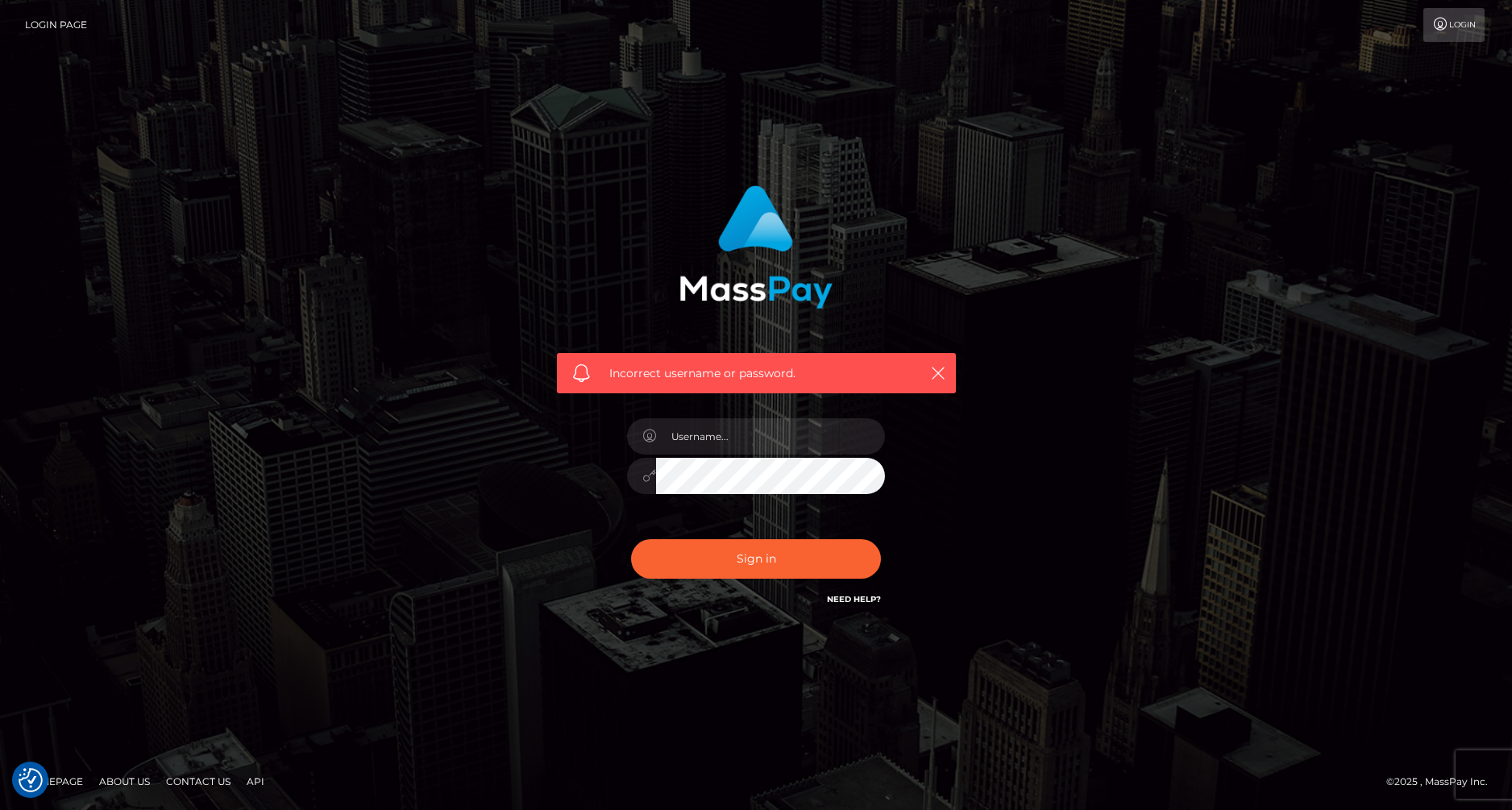
click at [864, 596] on link "Need Help?" at bounding box center [854, 599] width 54 height 10
click at [752, 607] on div "Incorrect username or password." at bounding box center [756, 397] width 423 height 447
click at [0, 640] on html "We value your privacy We use cookies to enhance your browsing experience, serve…" at bounding box center [756, 405] width 1512 height 810
click at [202, 776] on link "Contact Us" at bounding box center [197, 780] width 77 height 25
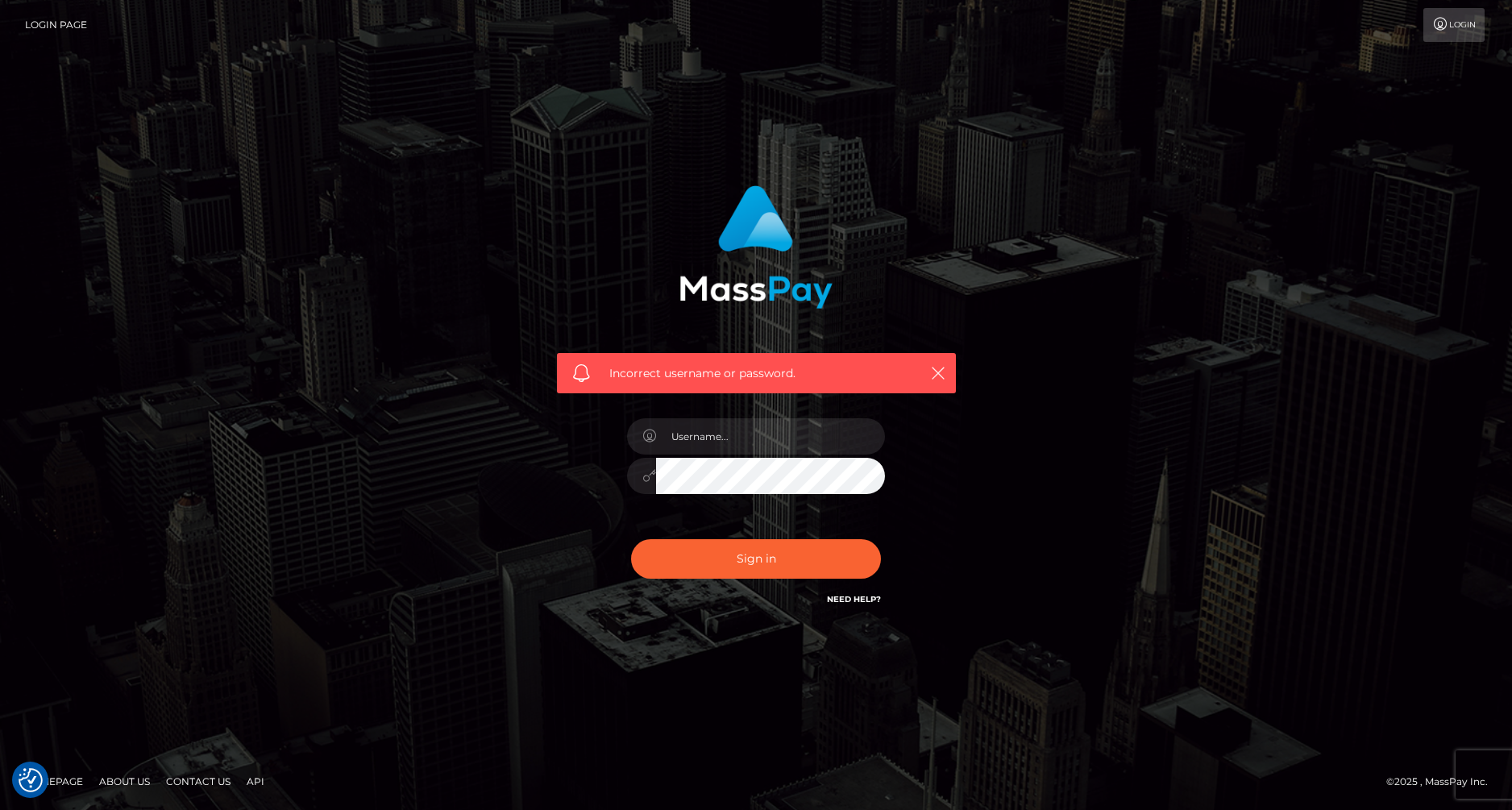
click at [202, 776] on link "Contact Us" at bounding box center [197, 780] width 77 height 25
click at [202, 777] on link "Contact Us" at bounding box center [197, 780] width 77 height 25
click at [201, 778] on link "Contact Us" at bounding box center [197, 780] width 77 height 25
click at [200, 779] on link "Contact Us" at bounding box center [197, 780] width 77 height 25
click at [45, 22] on link "Login Page" at bounding box center [55, 25] width 62 height 34
